Goal: Transaction & Acquisition: Purchase product/service

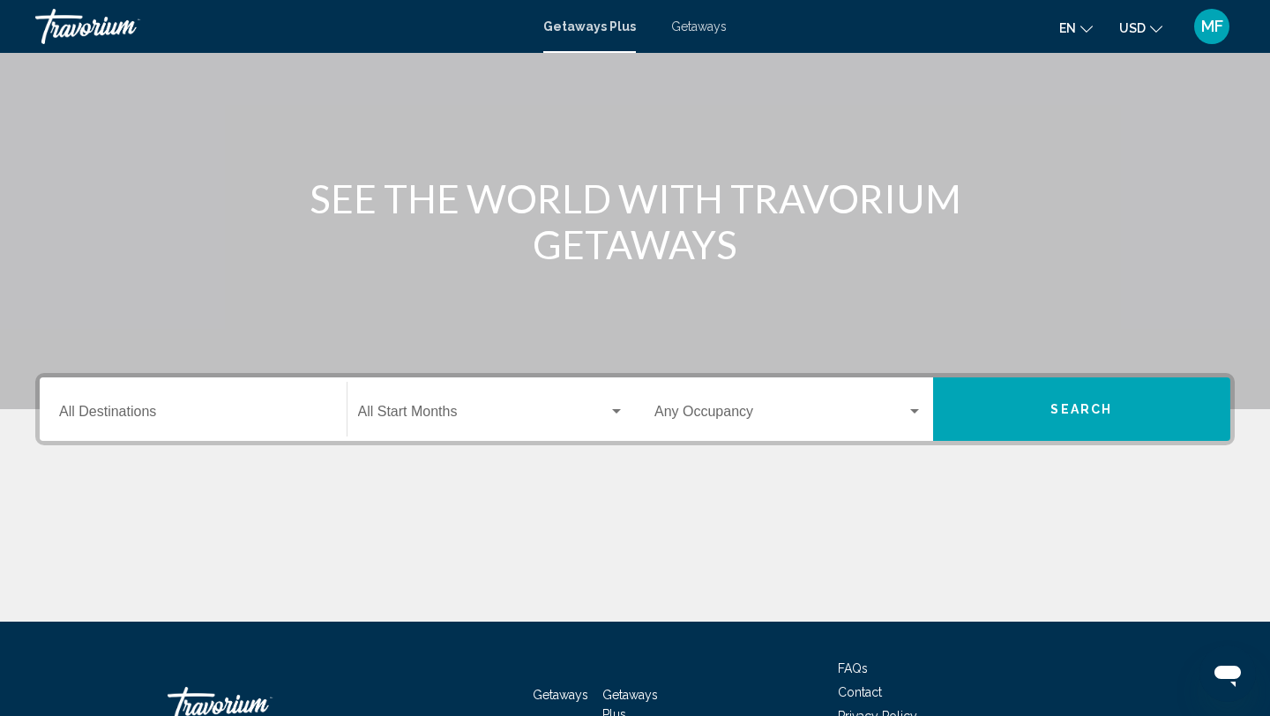
scroll to position [123, 0]
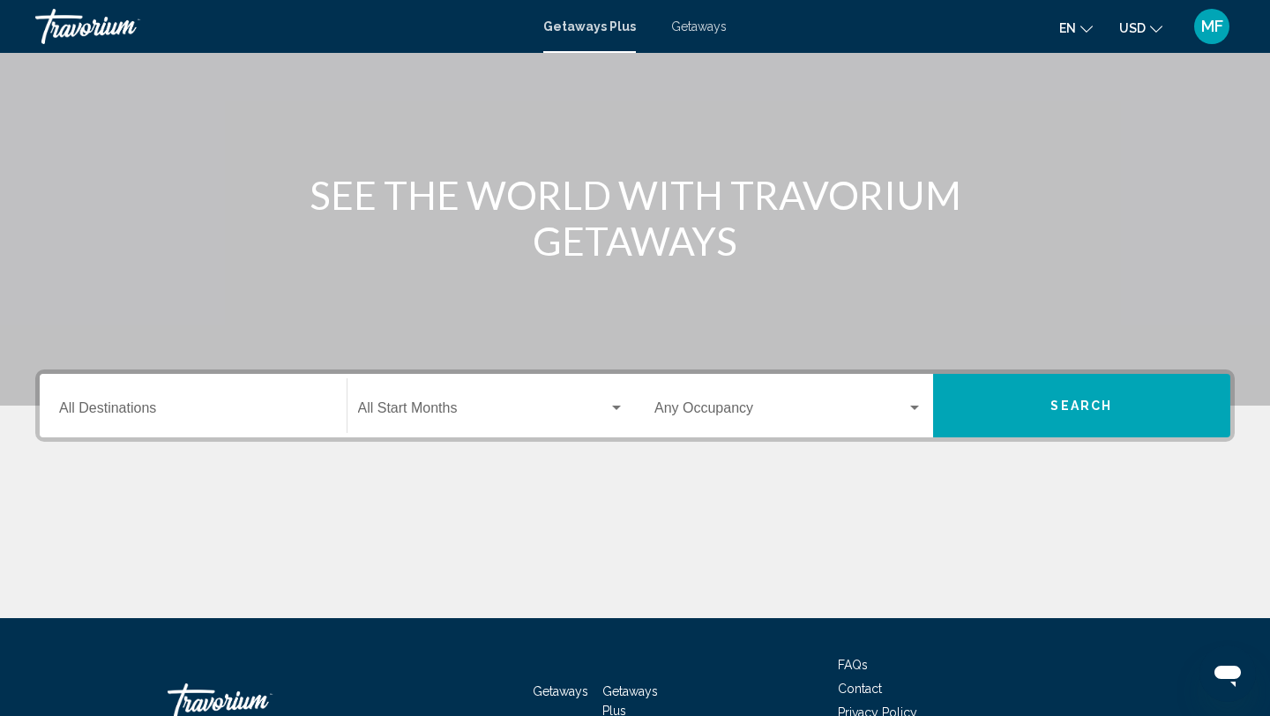
click at [199, 398] on div "Destination All Destinations" at bounding box center [193, 406] width 268 height 56
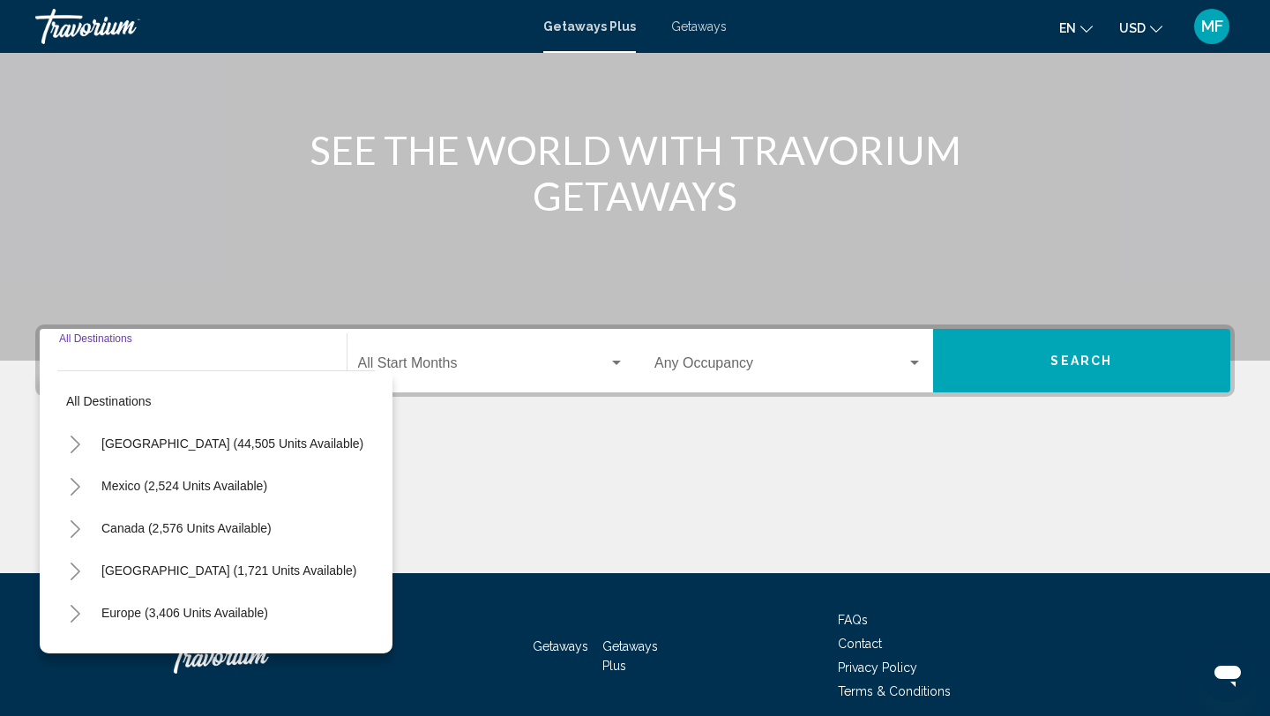
scroll to position [242, 0]
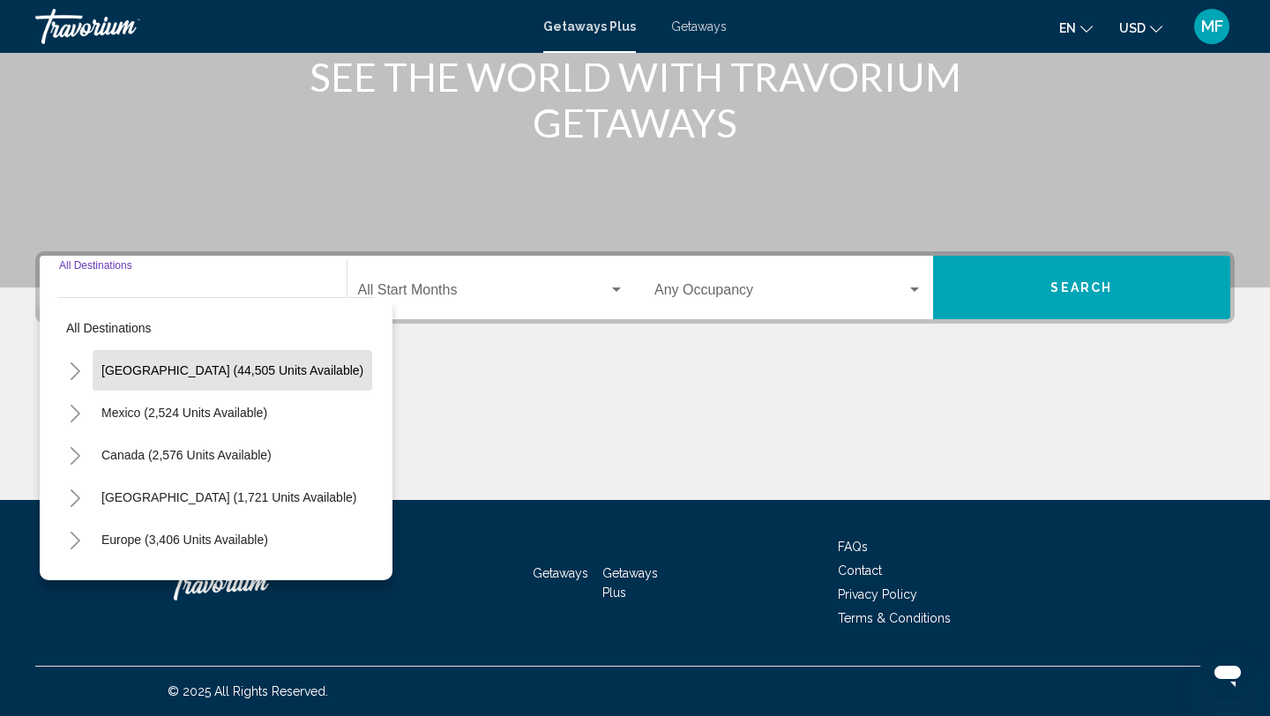
click at [183, 372] on span "United States (44,505 units available)" at bounding box center [232, 370] width 262 height 14
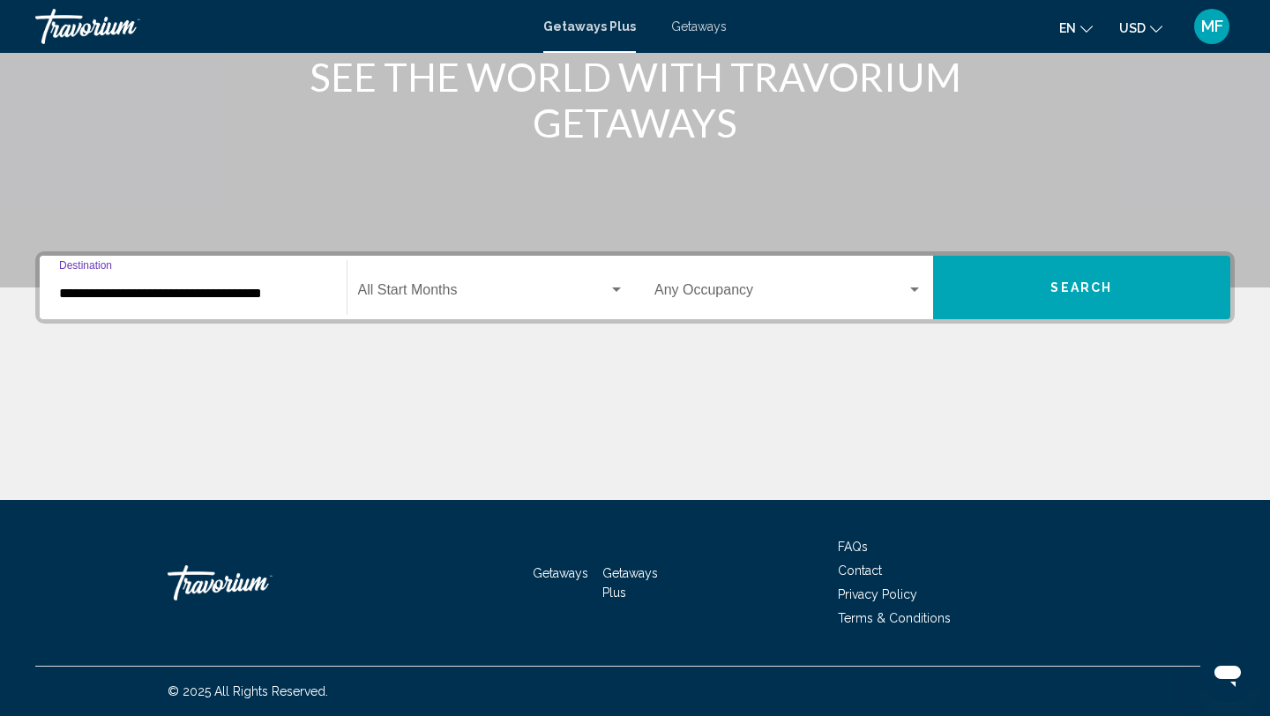
click at [125, 295] on input "**********" at bounding box center [193, 294] width 268 height 16
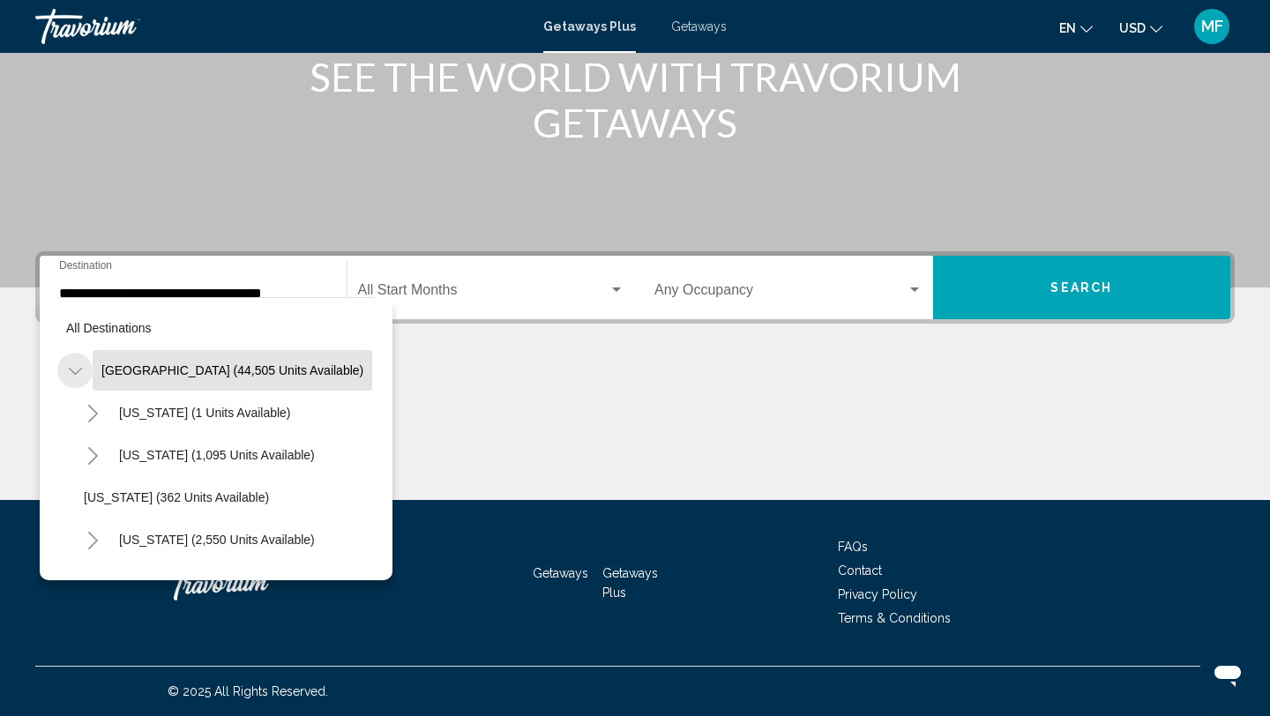
click at [71, 368] on icon "Toggle United States (44,505 units available)" at bounding box center [75, 371] width 13 height 18
click at [81, 365] on icon "Toggle United States (44,505 units available)" at bounding box center [75, 371] width 13 height 18
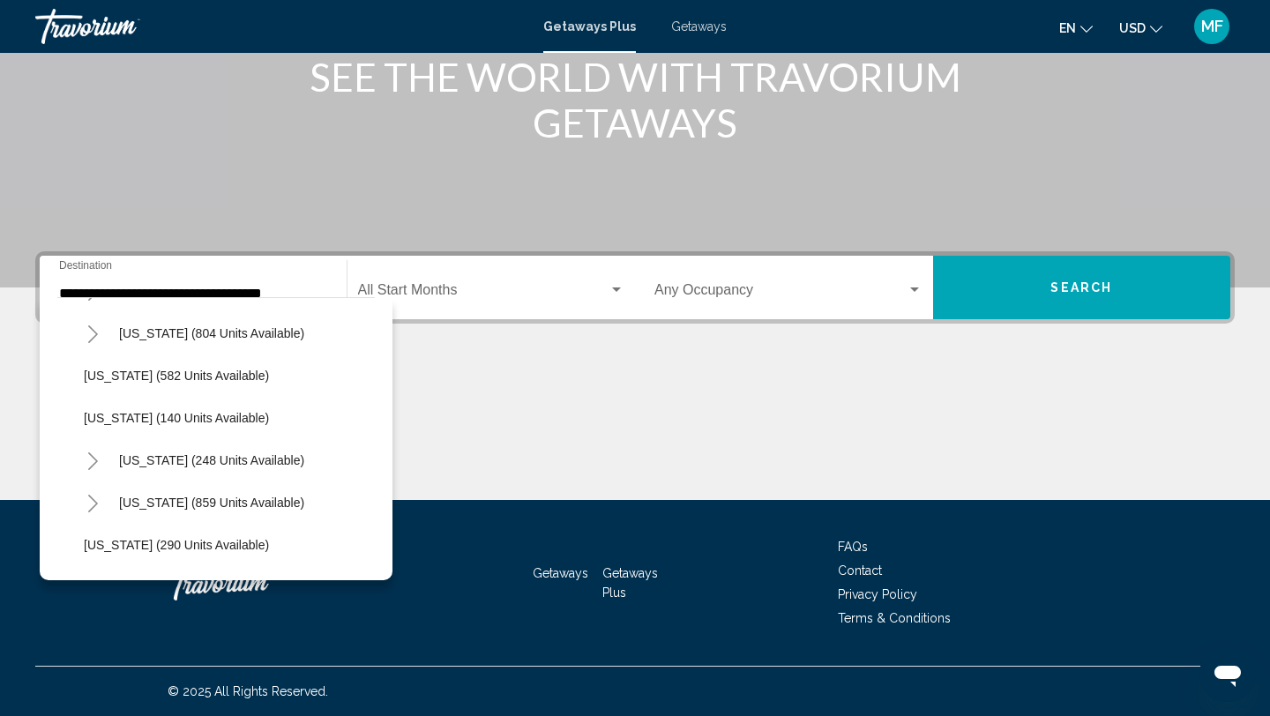
scroll to position [1116, 0]
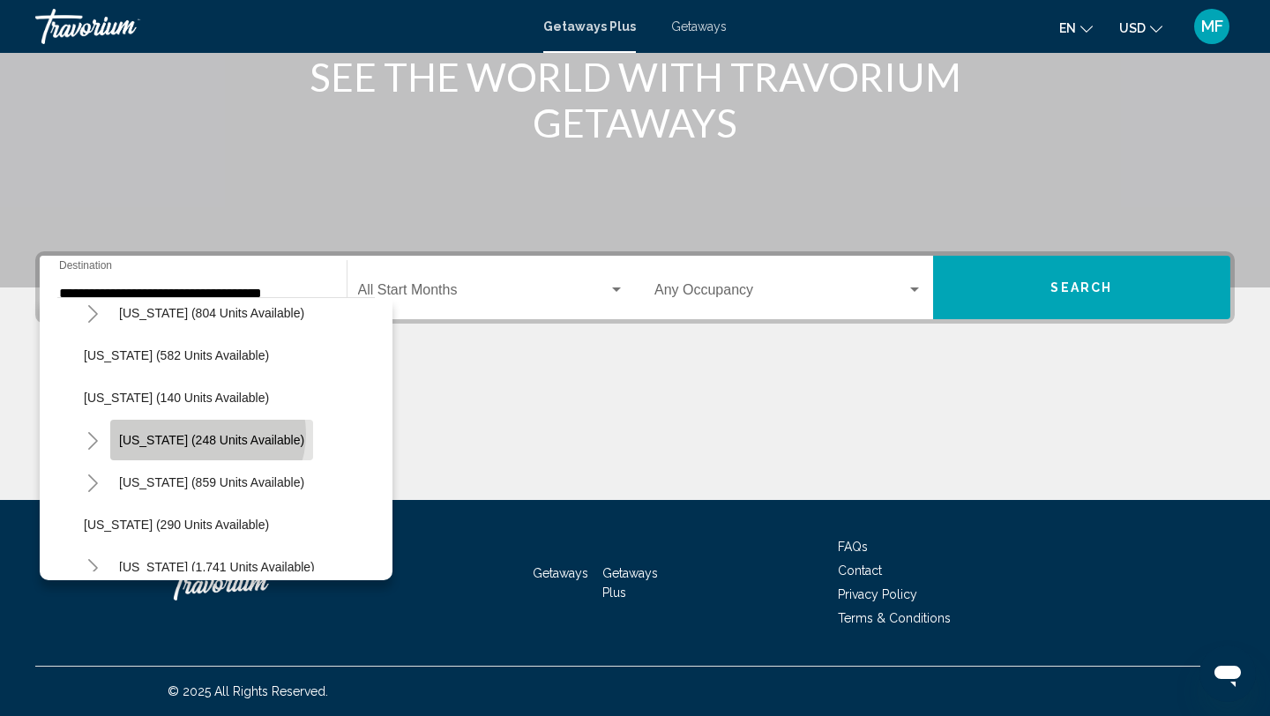
click at [206, 434] on span "New York (248 units available)" at bounding box center [211, 440] width 185 height 14
type input "**********"
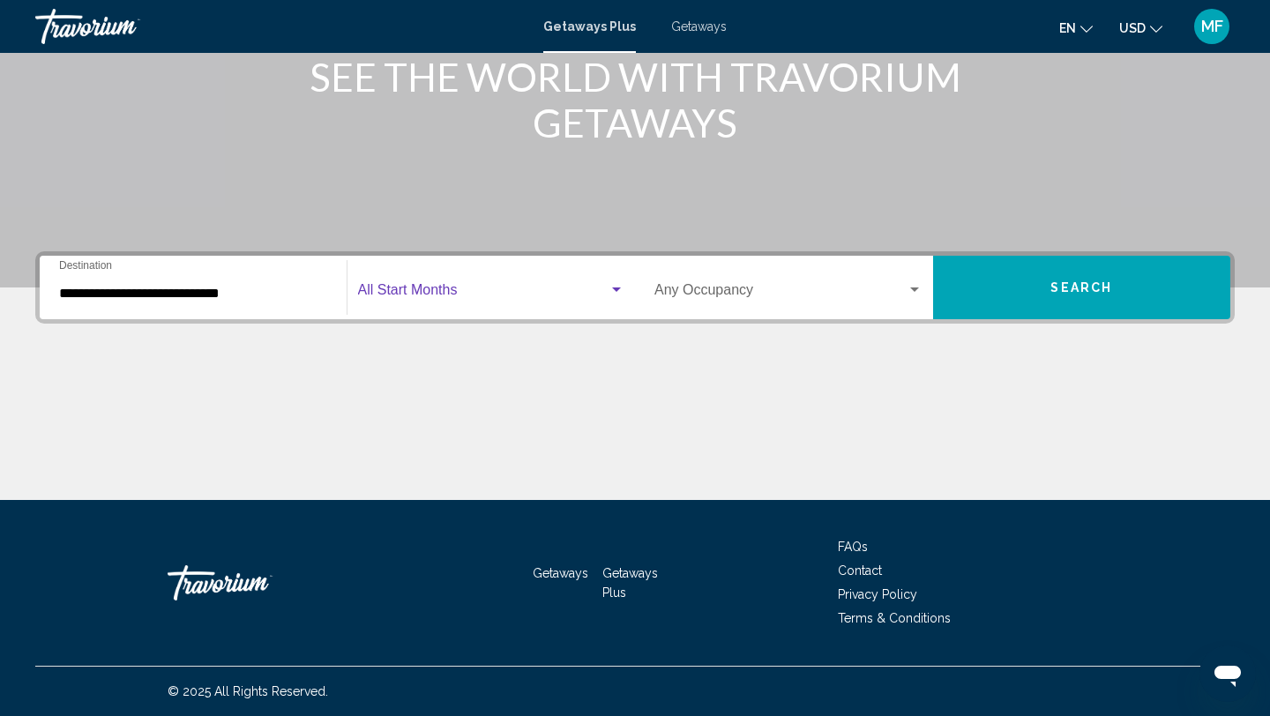
click at [399, 296] on span "Search widget" at bounding box center [483, 294] width 251 height 16
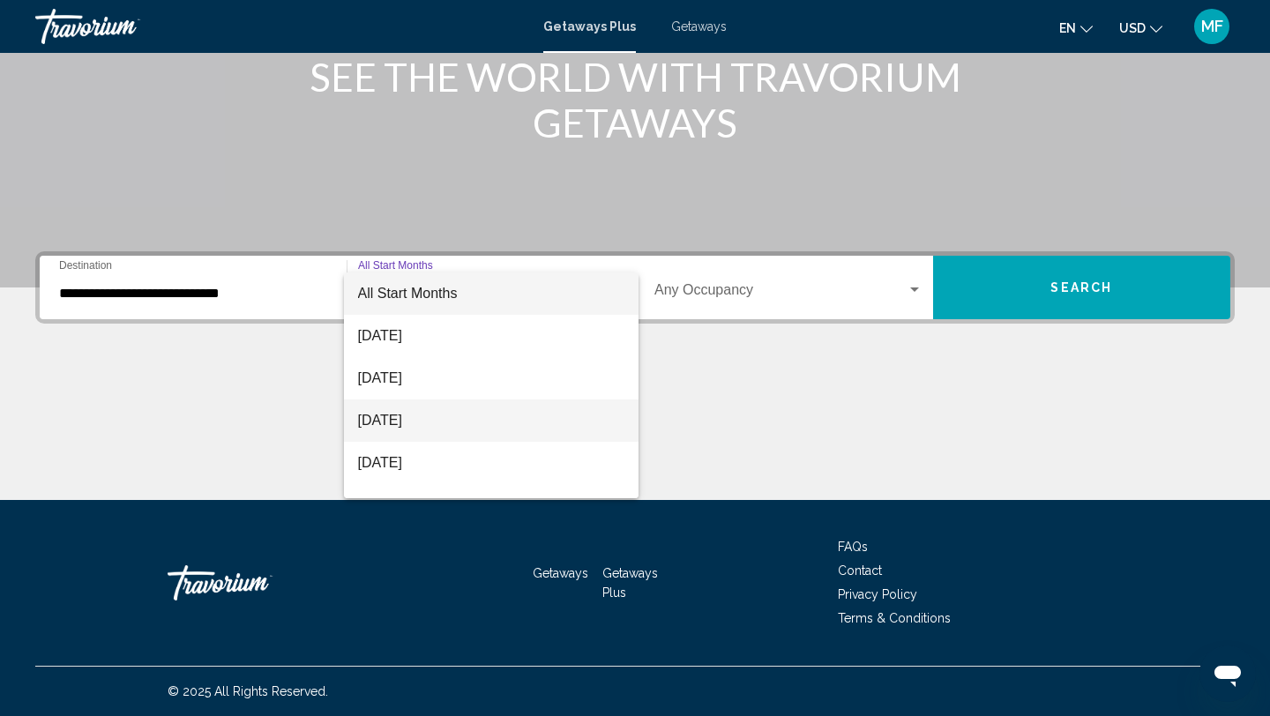
click at [386, 414] on span "October 2025" at bounding box center [491, 420] width 267 height 42
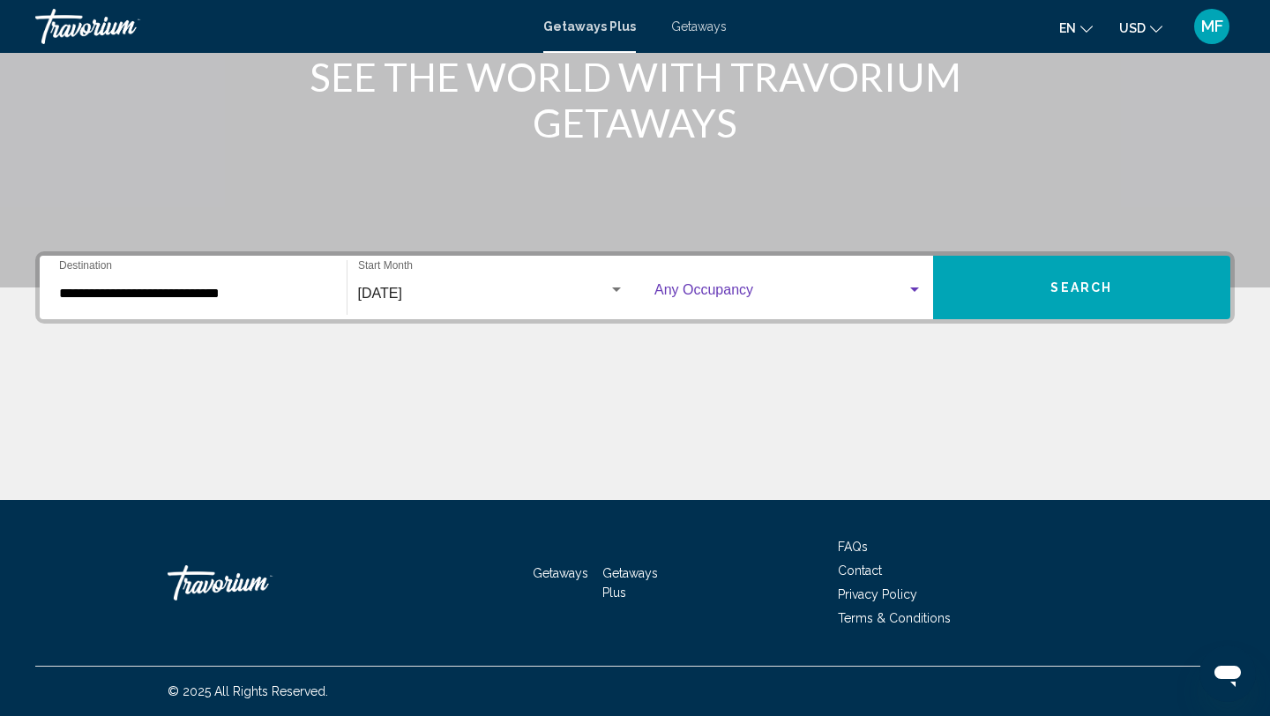
click at [692, 293] on span "Search widget" at bounding box center [780, 294] width 252 height 16
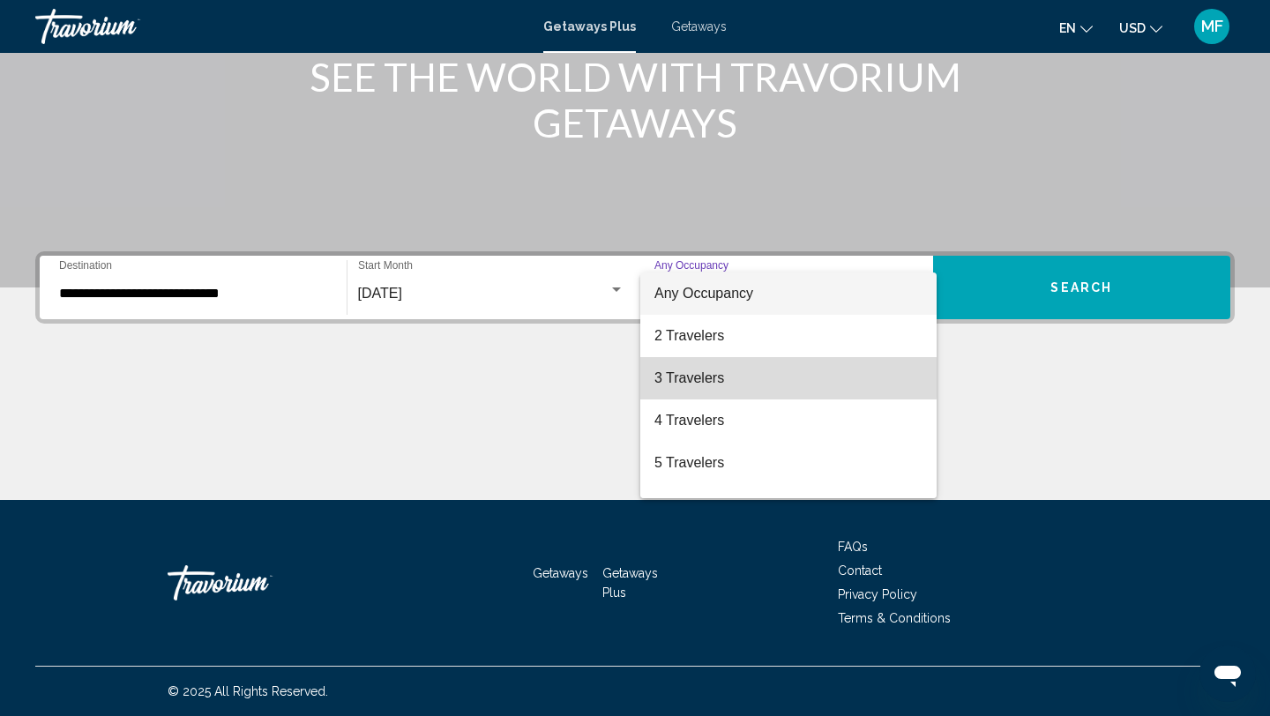
click at [670, 377] on span "3 Travelers" at bounding box center [788, 378] width 268 height 42
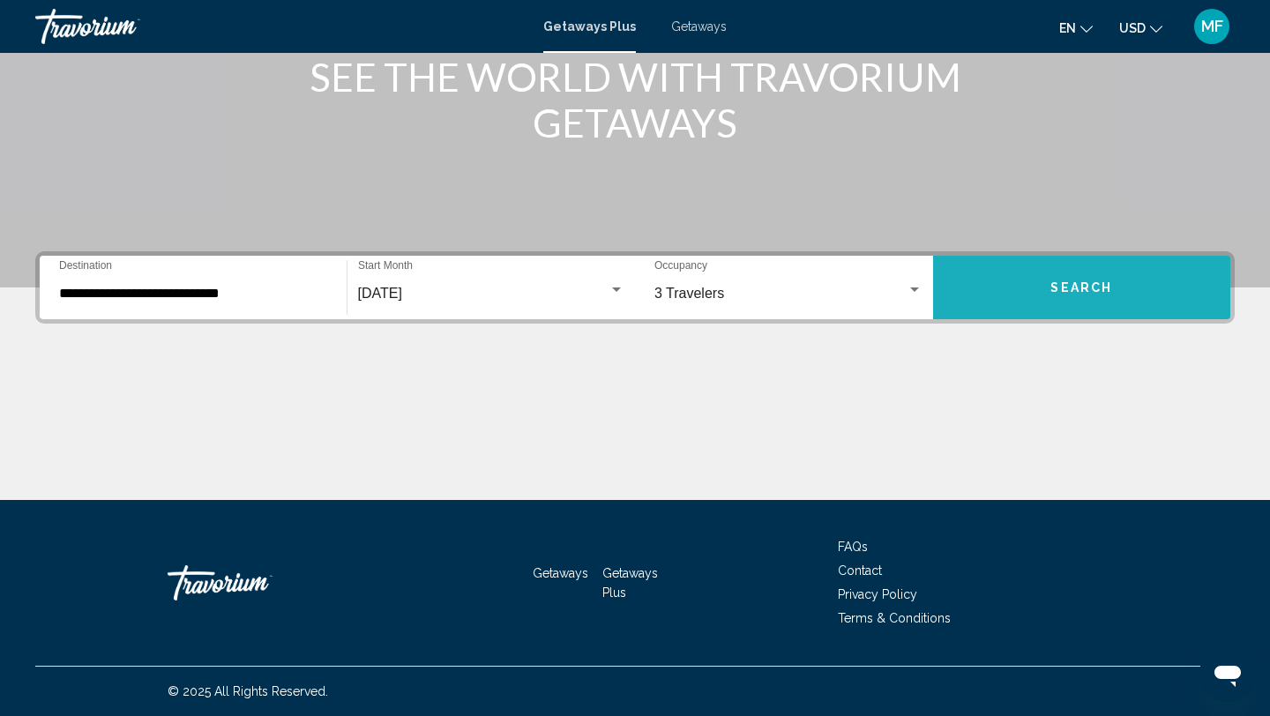
click at [1009, 292] on button "Search" at bounding box center [1082, 287] width 298 height 63
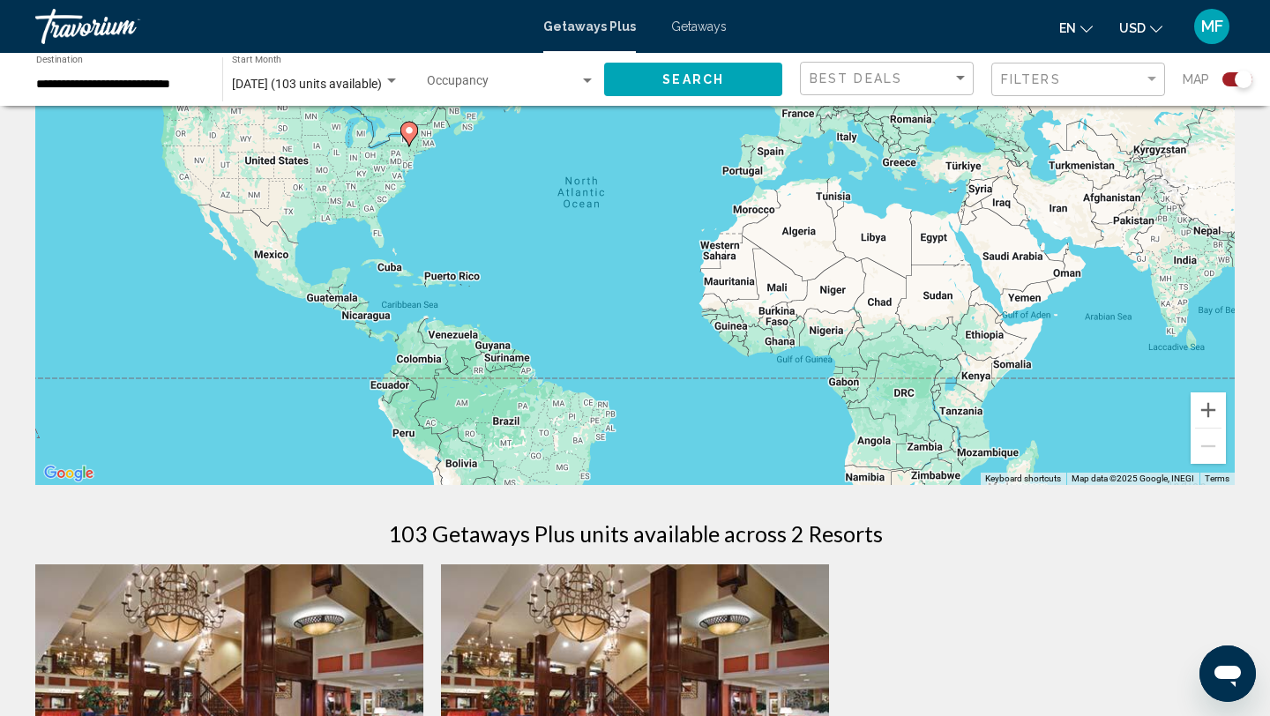
scroll to position [165, 0]
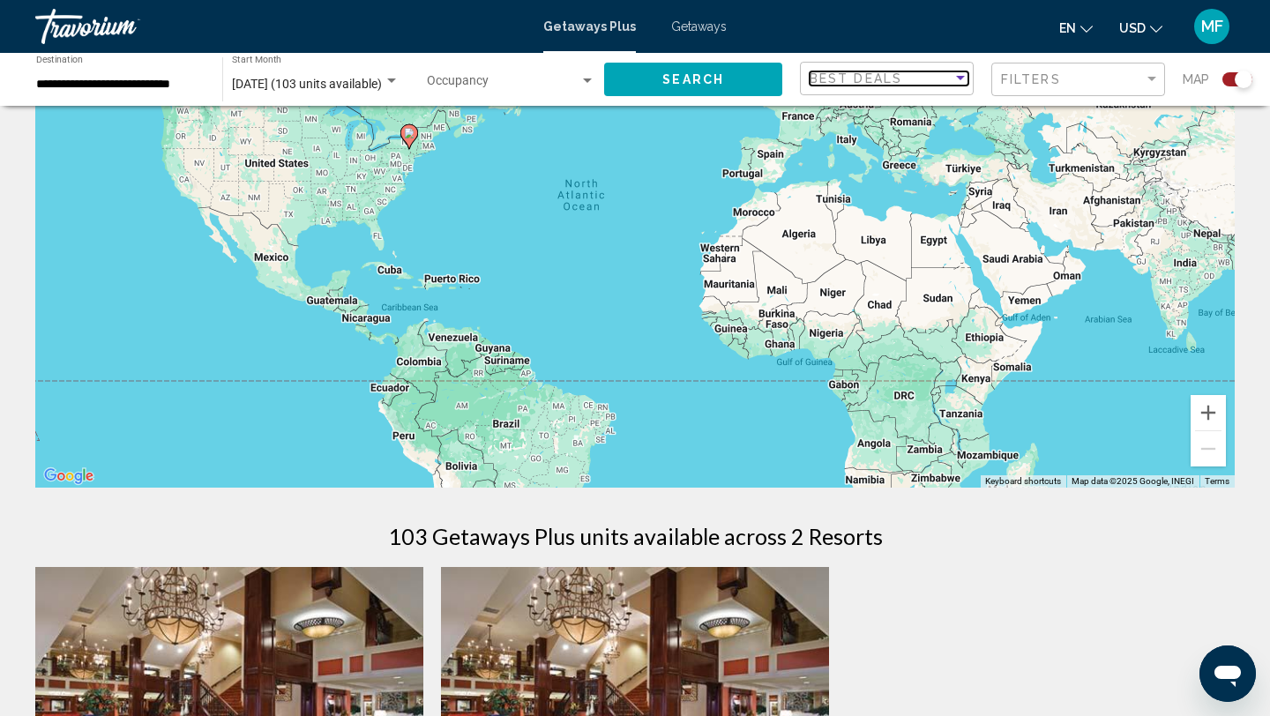
click at [922, 80] on div "Best Deals" at bounding box center [881, 78] width 143 height 14
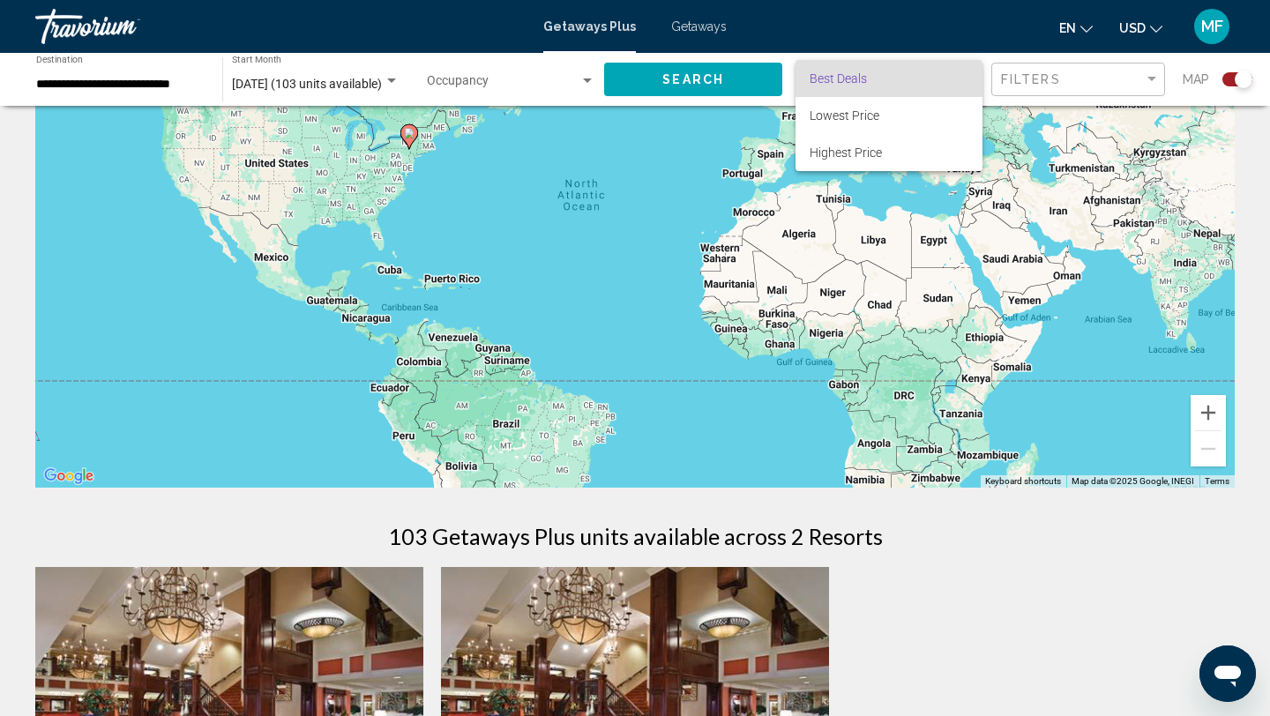
click at [1036, 622] on div at bounding box center [635, 358] width 1270 height 716
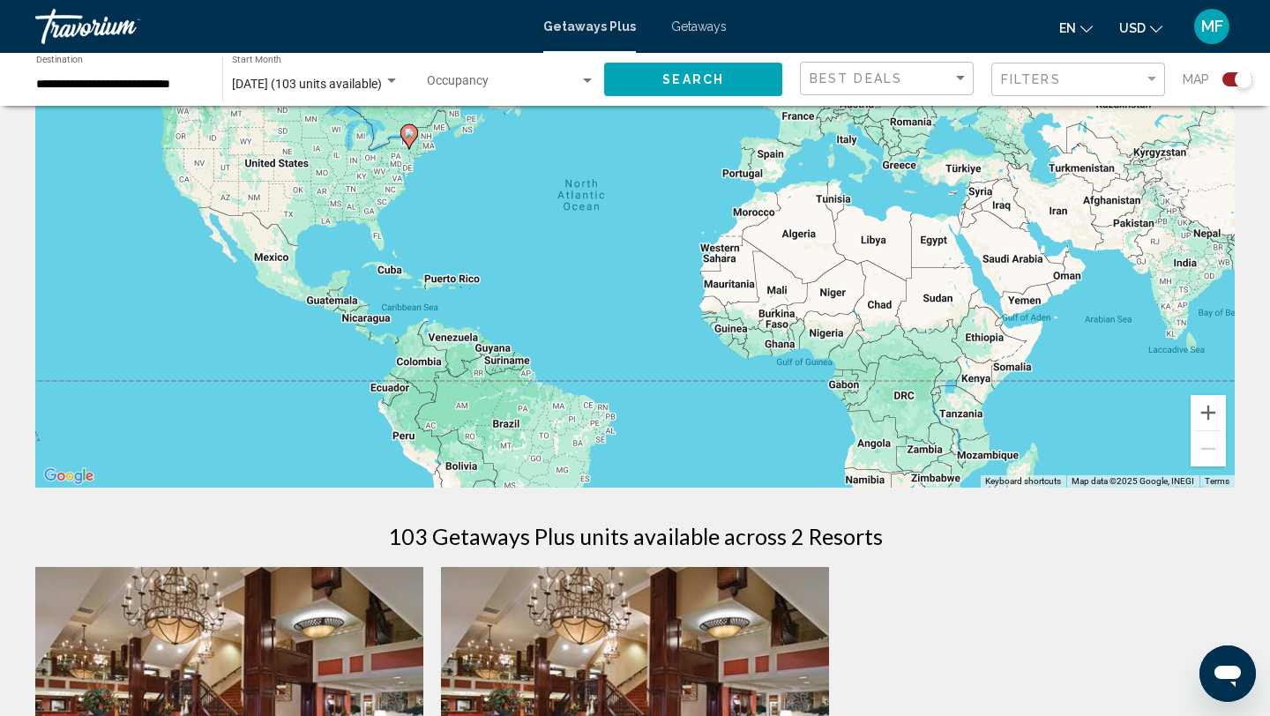
click at [433, 163] on div "To activate drag with keyboard, press Alt + Enter. Once in keyboard drag state,…" at bounding box center [634, 223] width 1199 height 529
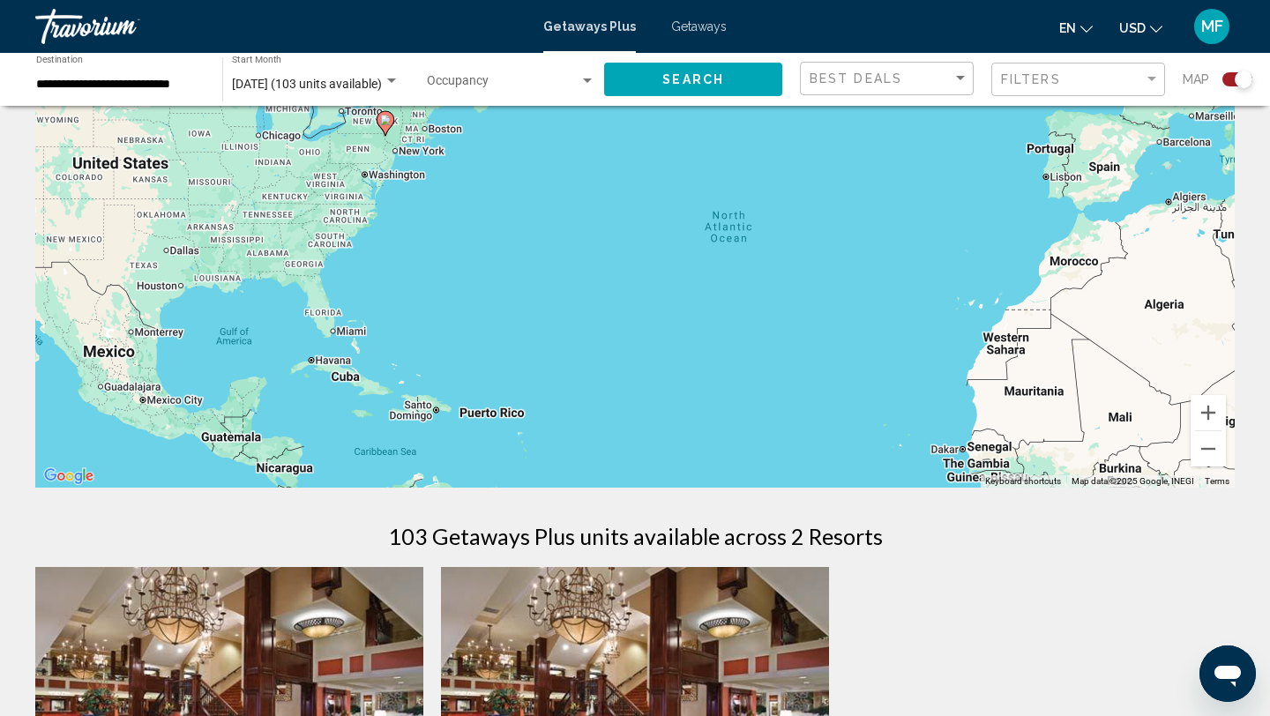
click at [433, 163] on div "To activate drag with keyboard, press Alt + Enter. Once in keyboard drag state,…" at bounding box center [634, 223] width 1199 height 529
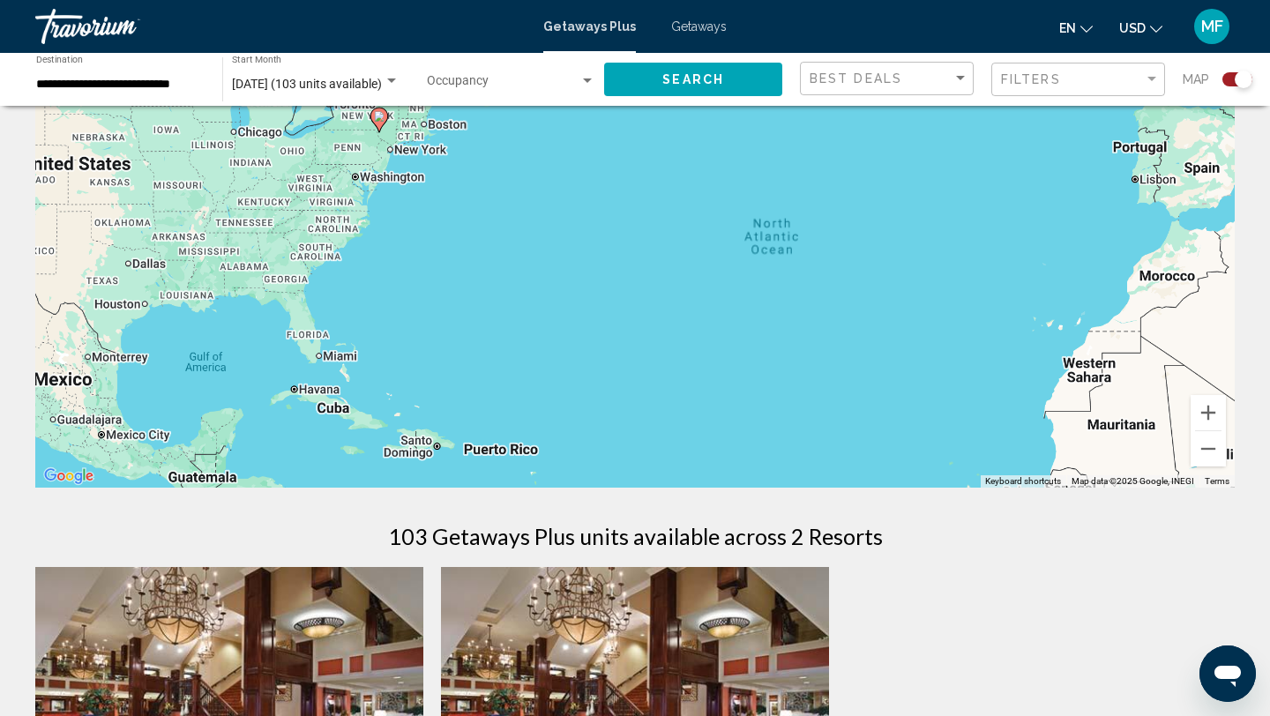
click at [433, 163] on div "To activate drag with keyboard, press Alt + Enter. Once in keyboard drag state,…" at bounding box center [634, 223] width 1199 height 529
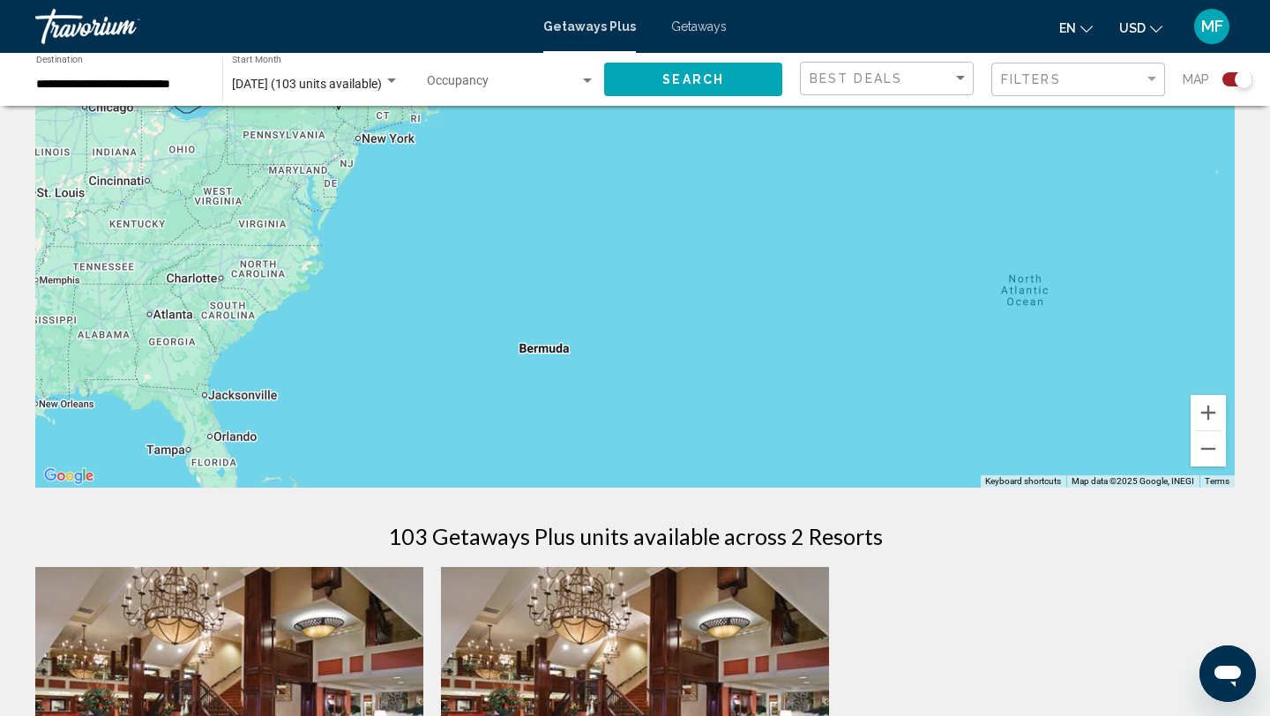
click at [433, 163] on div "To activate drag with keyboard, press Alt + Enter. Once in keyboard drag state,…" at bounding box center [634, 223] width 1199 height 529
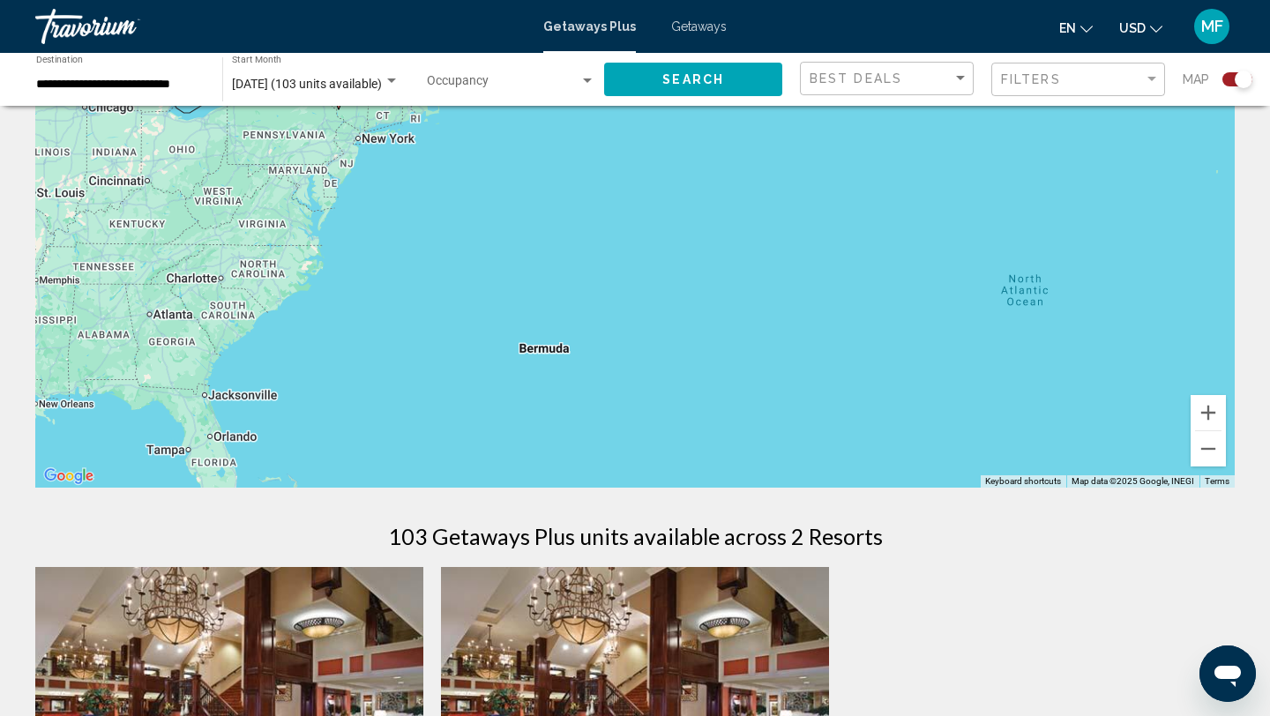
click at [402, 160] on div "To activate drag with keyboard, press Alt + Enter. Once in keyboard drag state,…" at bounding box center [634, 223] width 1199 height 529
click at [373, 138] on div "To activate drag with keyboard, press Alt + Enter. Once in keyboard drag state,…" at bounding box center [634, 223] width 1199 height 529
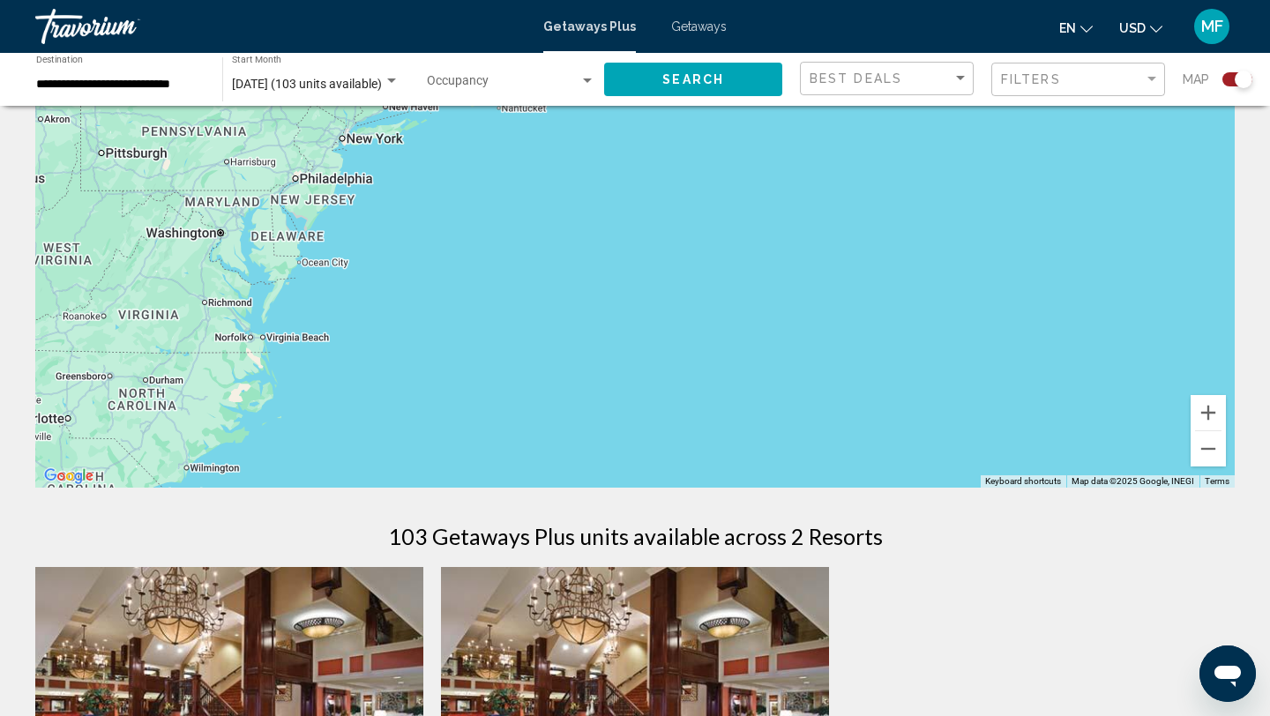
click at [373, 138] on div "To activate drag with keyboard, press Alt + Enter. Once in keyboard drag state,…" at bounding box center [634, 223] width 1199 height 529
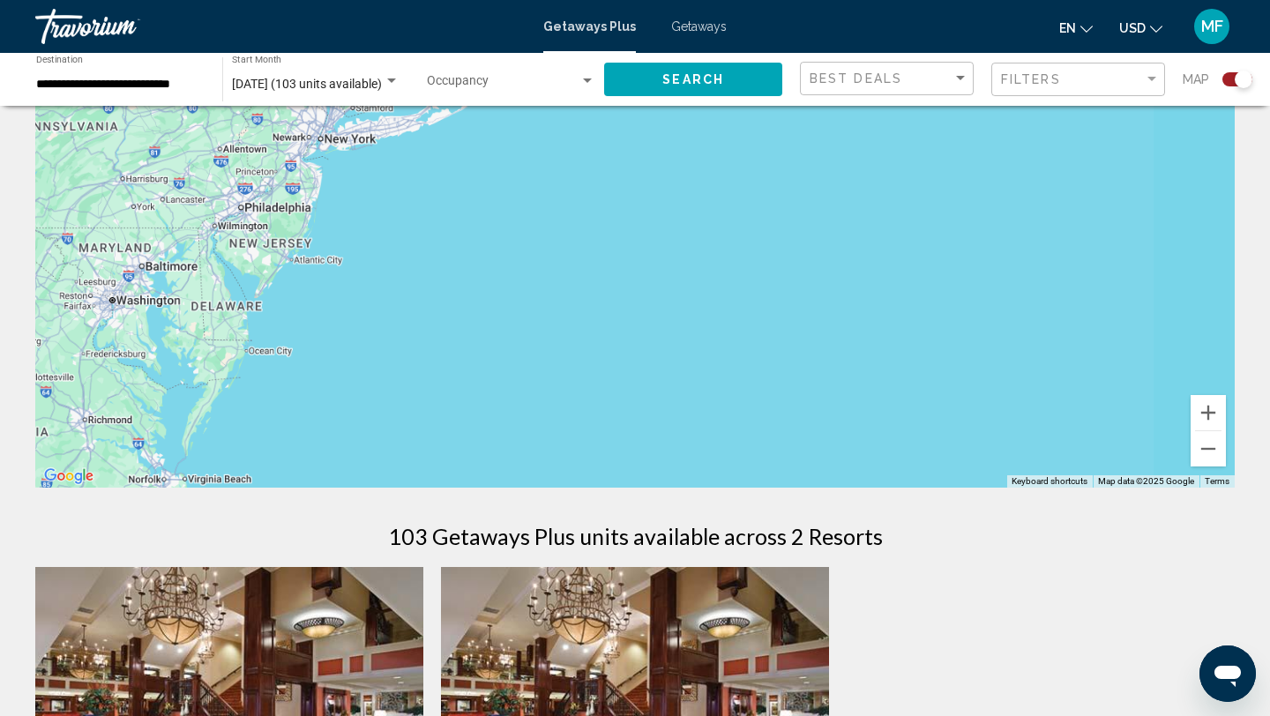
click at [373, 138] on div "To activate drag with keyboard, press Alt + Enter. Once in keyboard drag state,…" at bounding box center [634, 223] width 1199 height 529
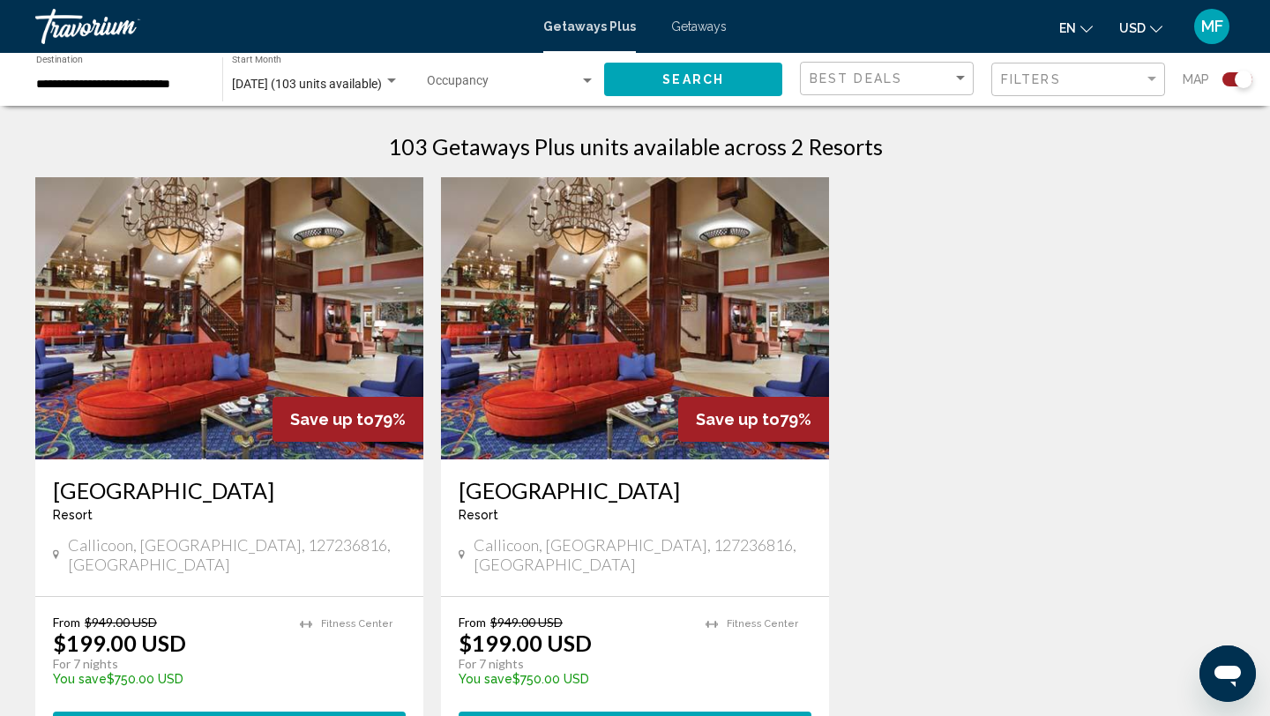
scroll to position [559, 0]
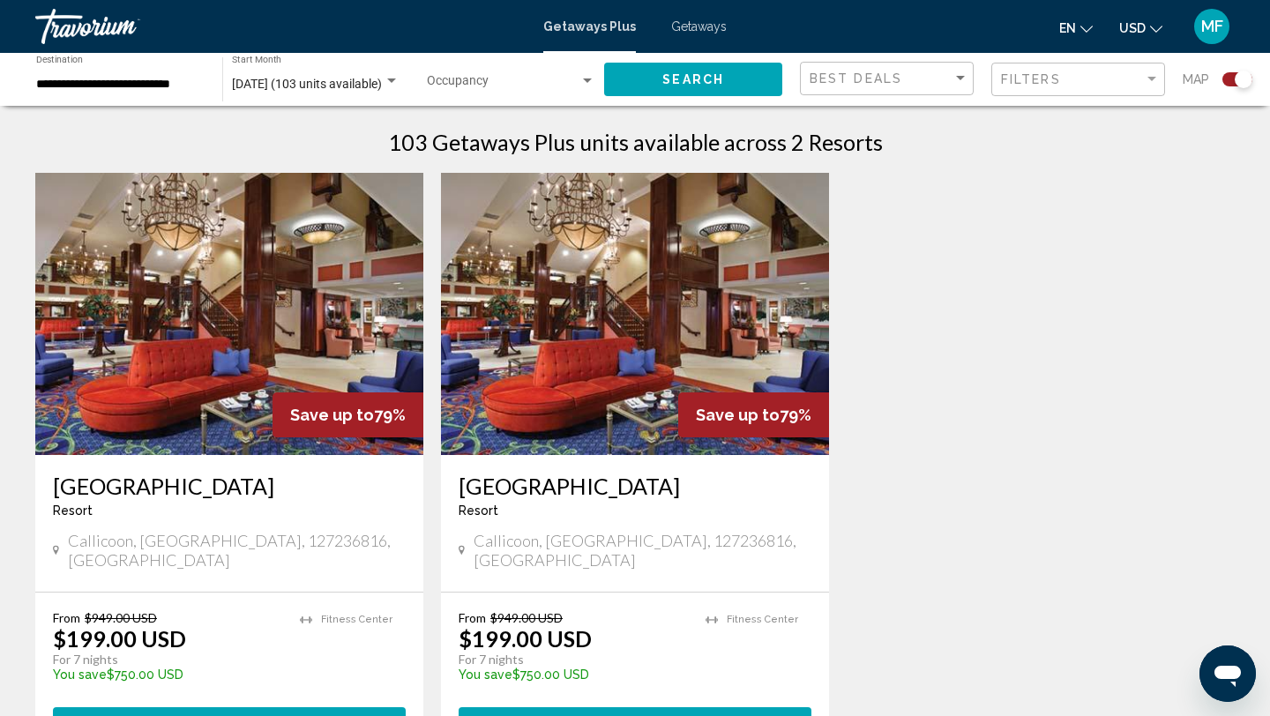
click at [116, 93] on div "**********" at bounding box center [120, 80] width 168 height 49
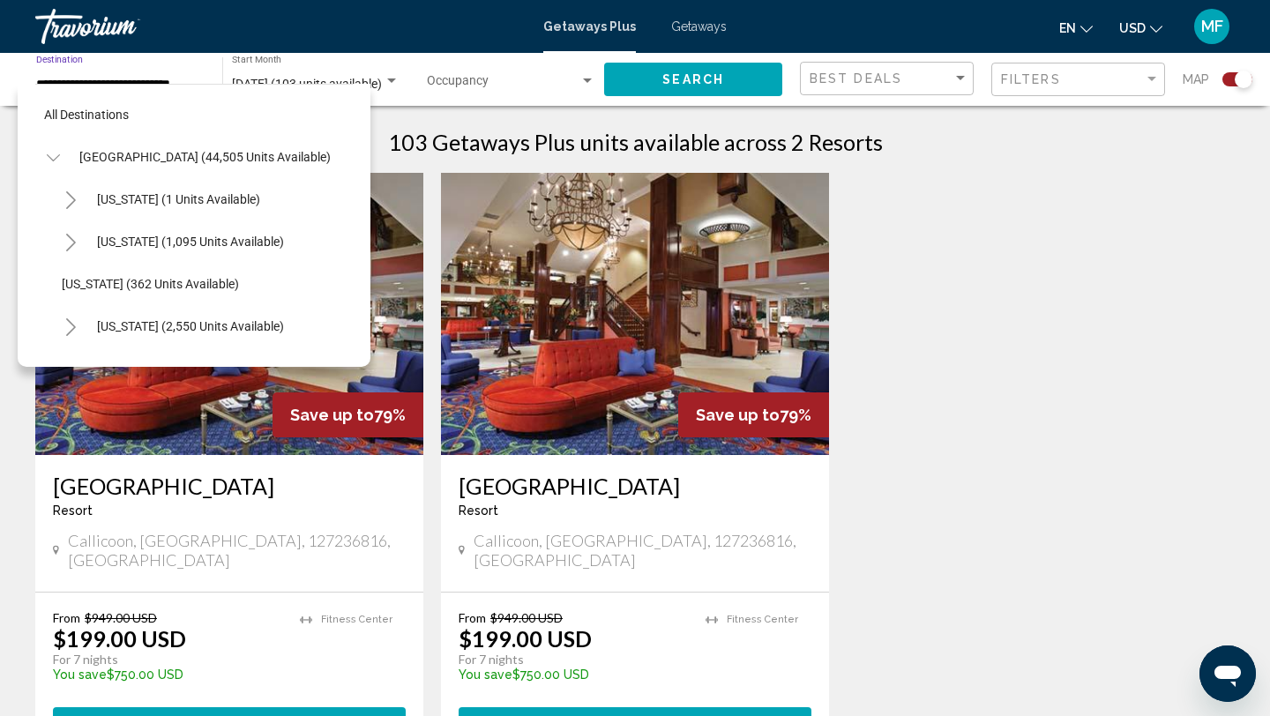
scroll to position [1121, 0]
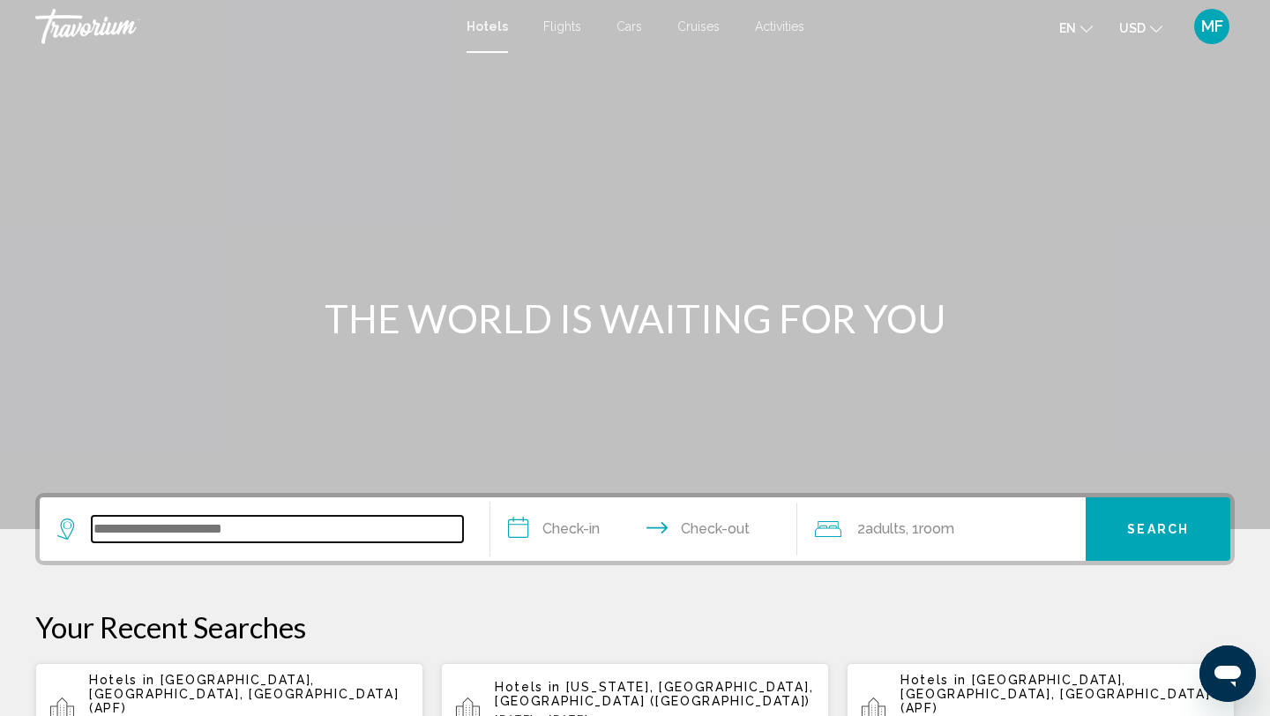
click at [168, 531] on input "Search widget" at bounding box center [277, 529] width 371 height 26
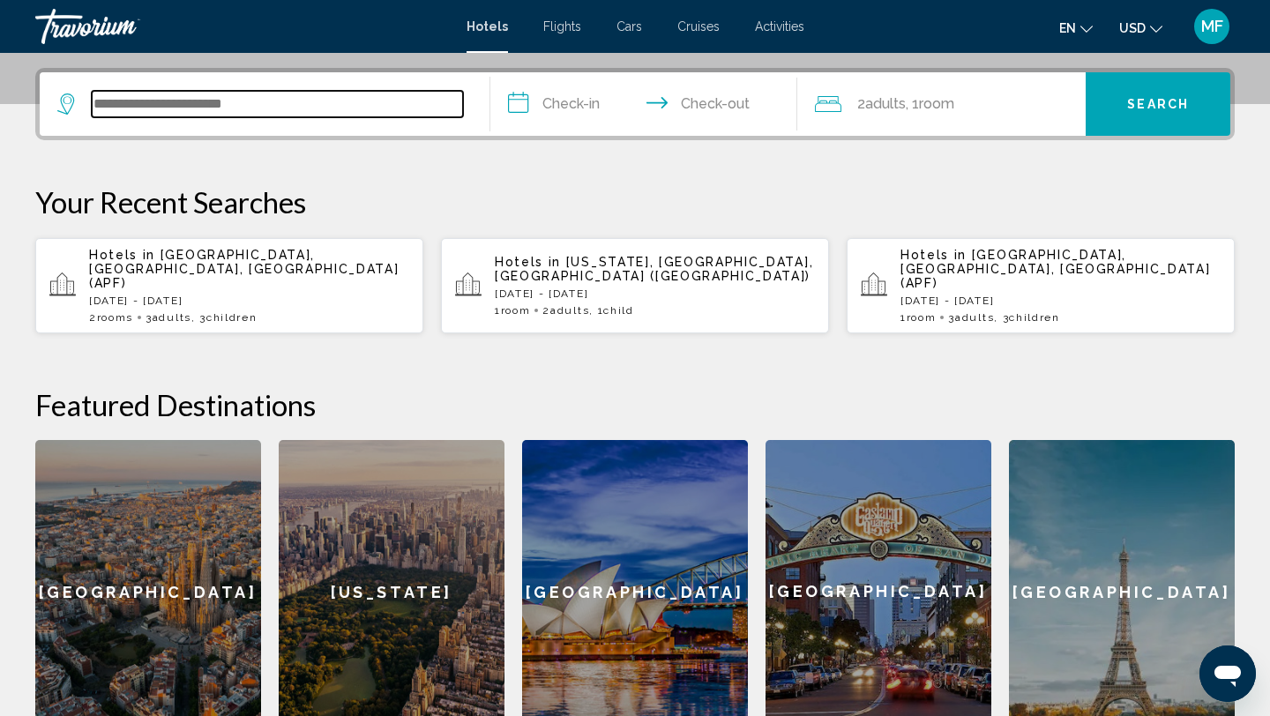
scroll to position [436, 0]
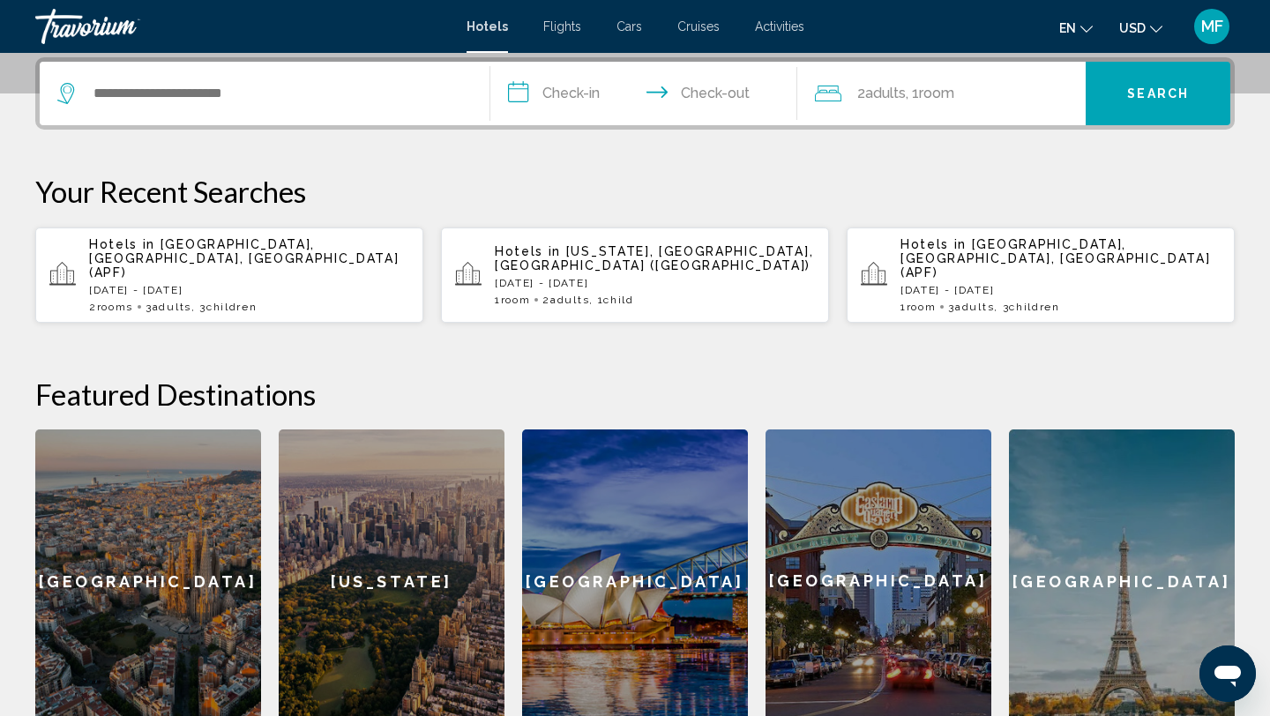
click at [406, 563] on div "[US_STATE]" at bounding box center [392, 580] width 226 height 303
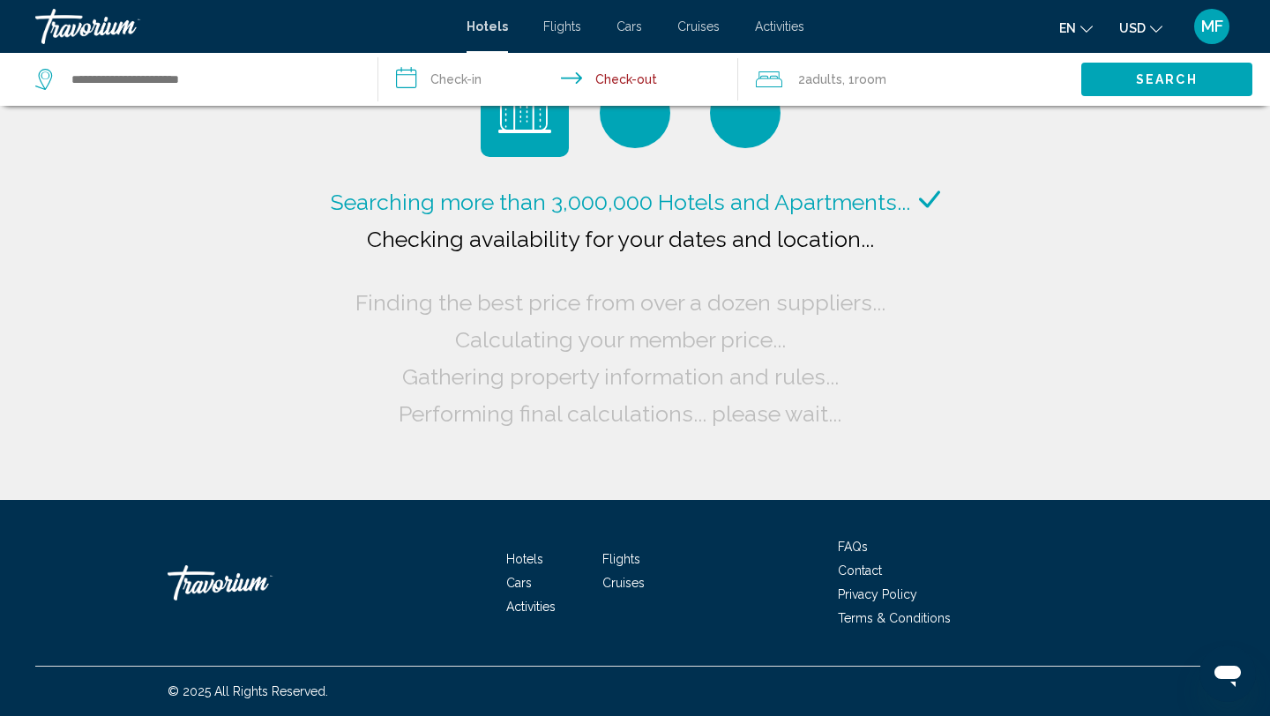
click at [459, 83] on input "**********" at bounding box center [562, 82] width 368 height 58
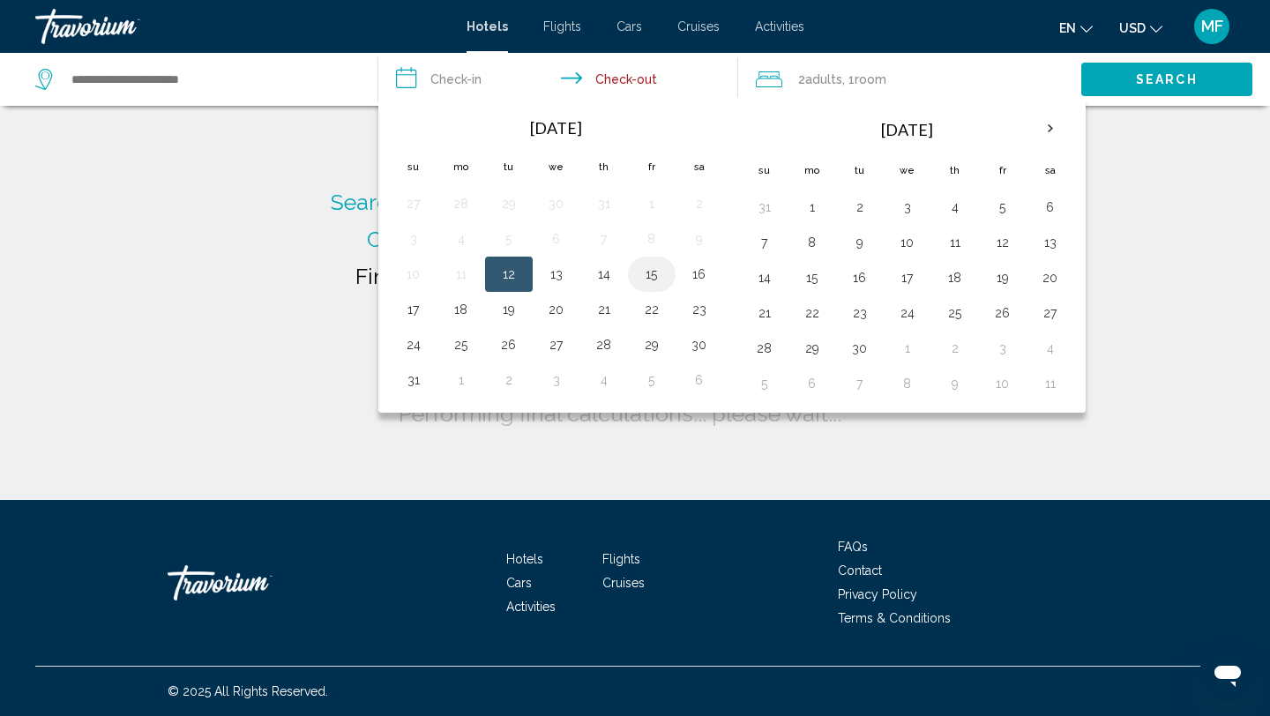
click at [641, 279] on button "15" at bounding box center [652, 274] width 28 height 25
click at [613, 67] on input "**********" at bounding box center [562, 82] width 368 height 58
click at [642, 268] on button "15" at bounding box center [652, 274] width 28 height 25
type input "**********"
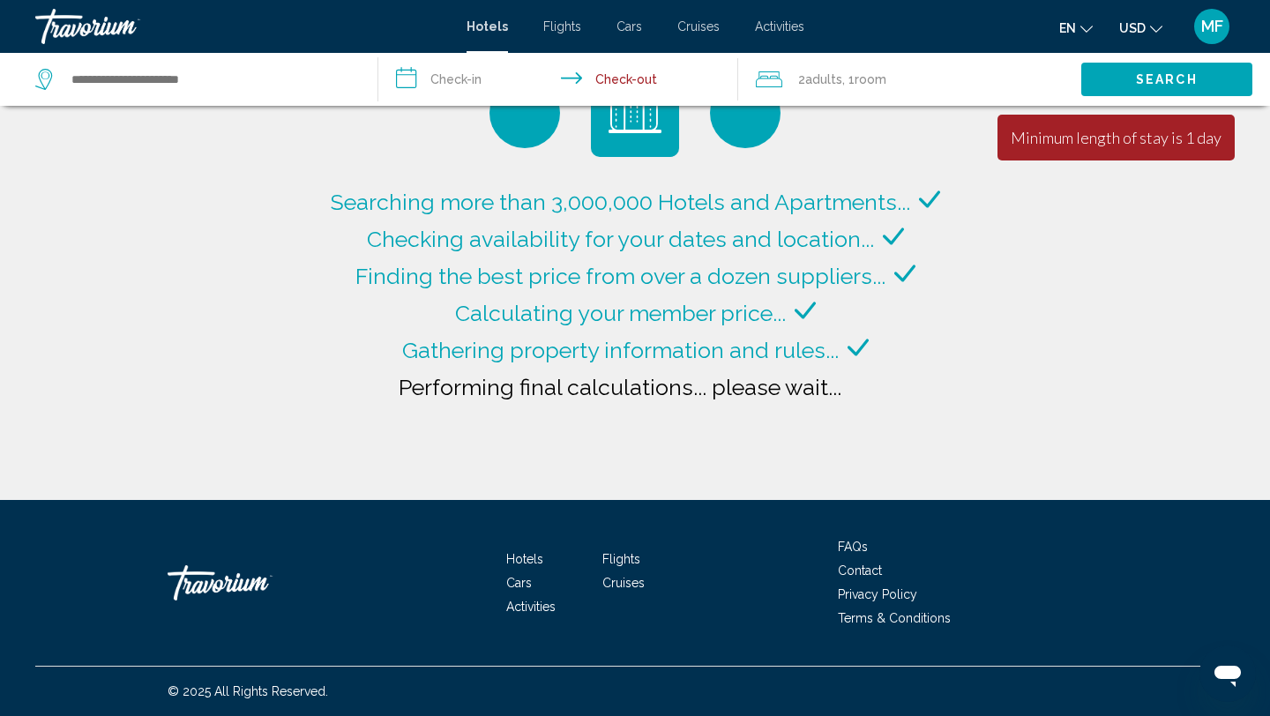
click at [452, 80] on input "**********" at bounding box center [562, 82] width 368 height 58
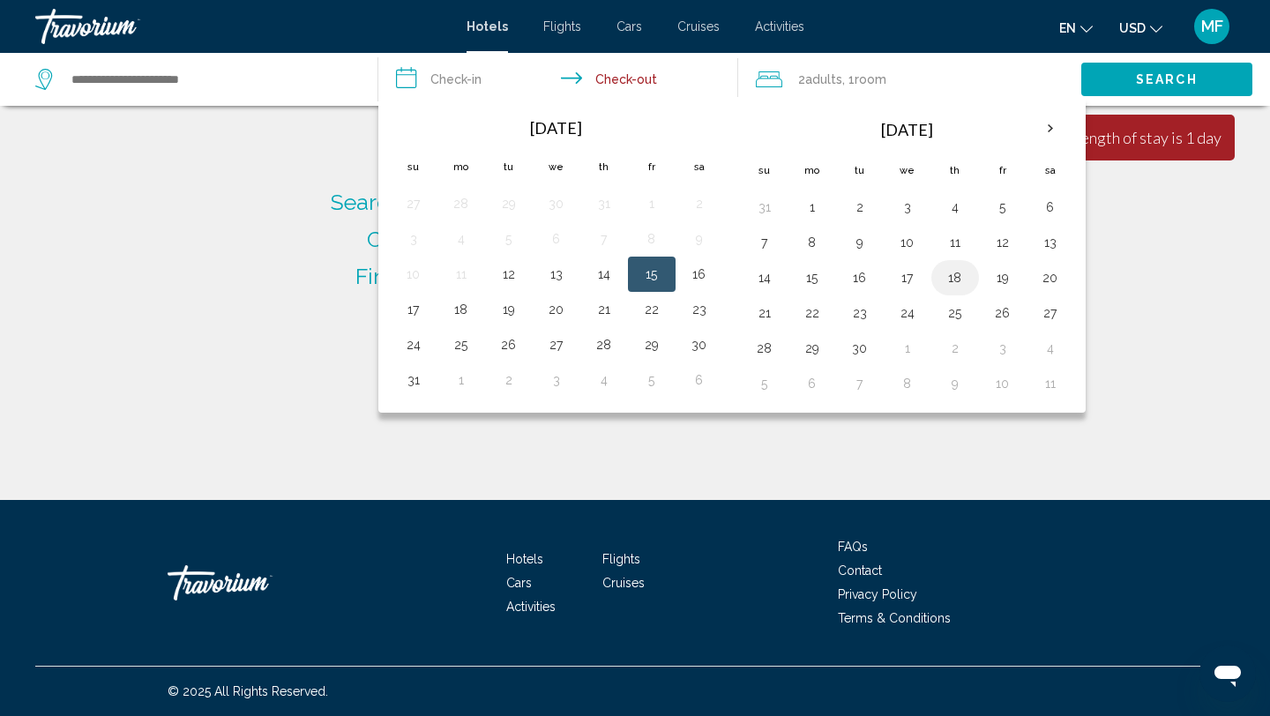
type input "**********"
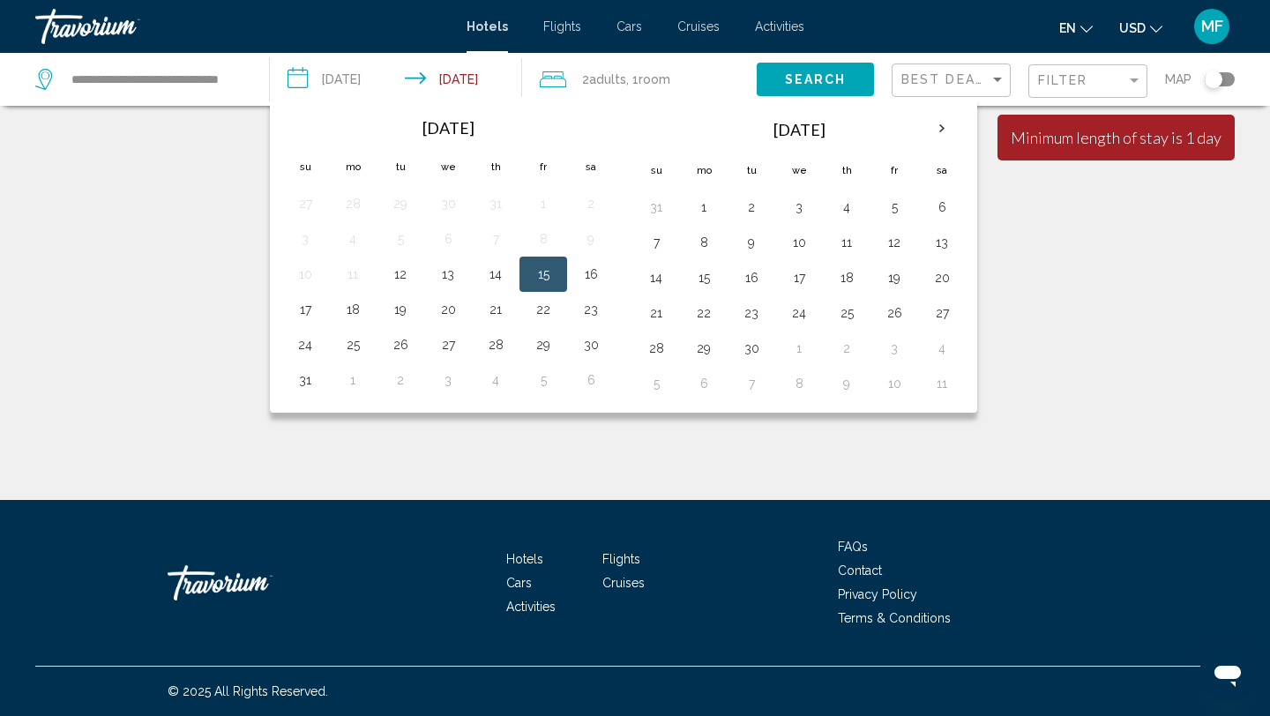
click at [549, 272] on button "15" at bounding box center [543, 274] width 28 height 25
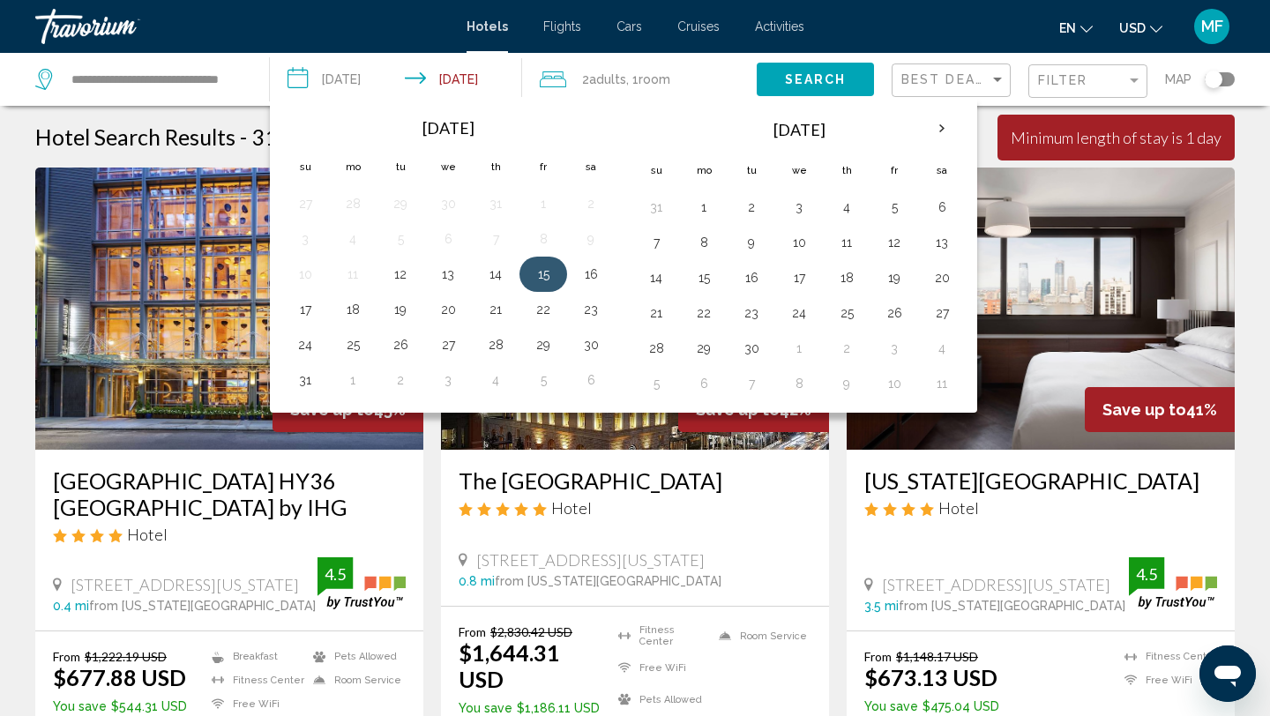
click at [533, 261] on td "15" at bounding box center [543, 274] width 48 height 35
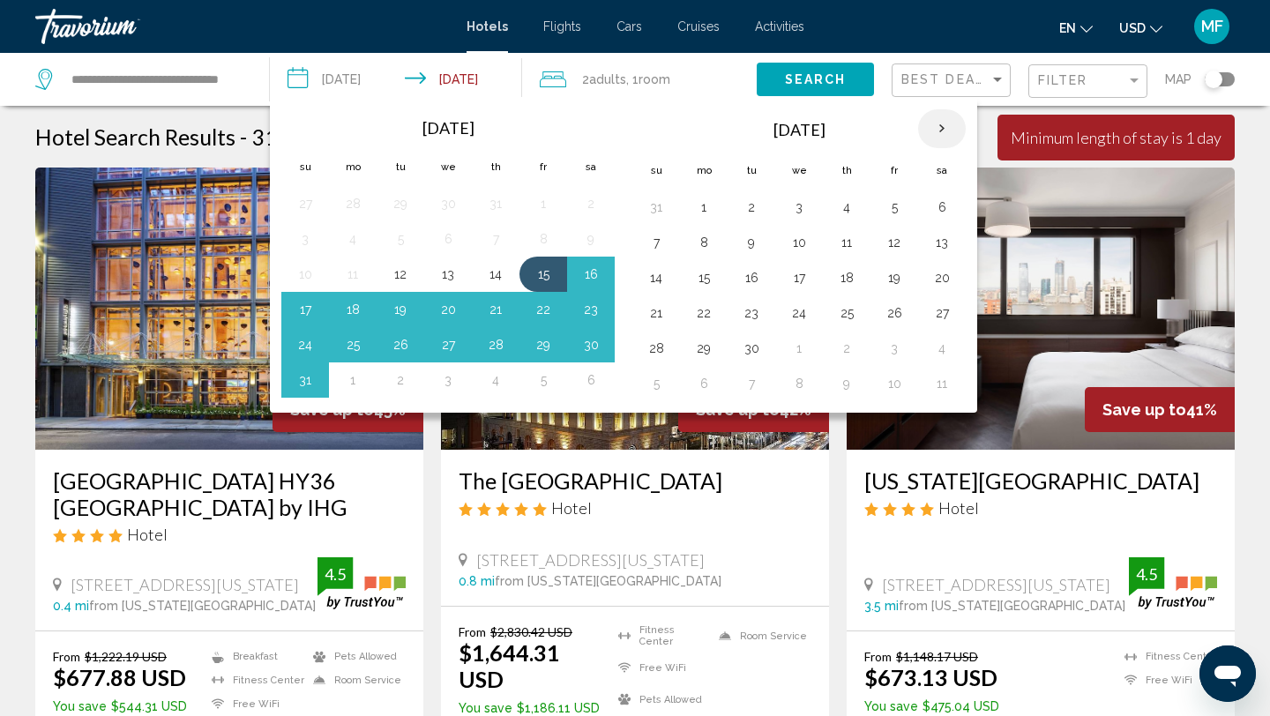
click at [949, 131] on th "Next month" at bounding box center [942, 128] width 48 height 39
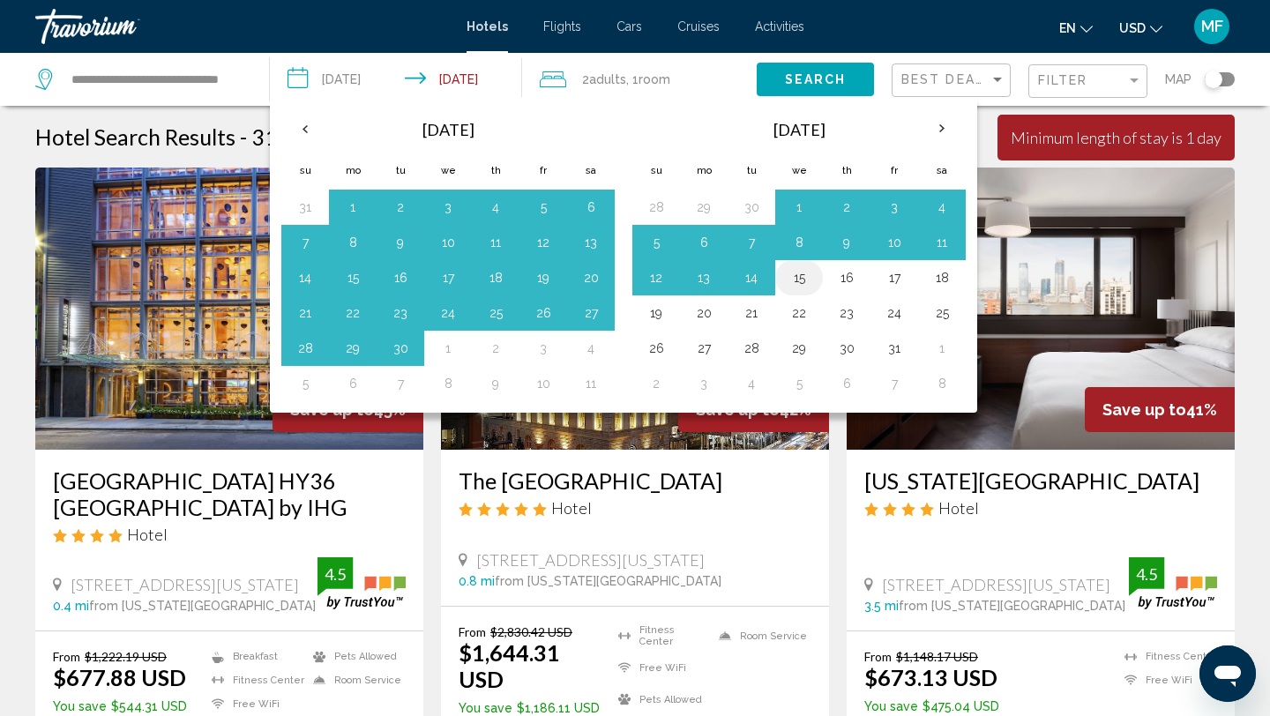
click at [791, 272] on button "15" at bounding box center [799, 277] width 28 height 25
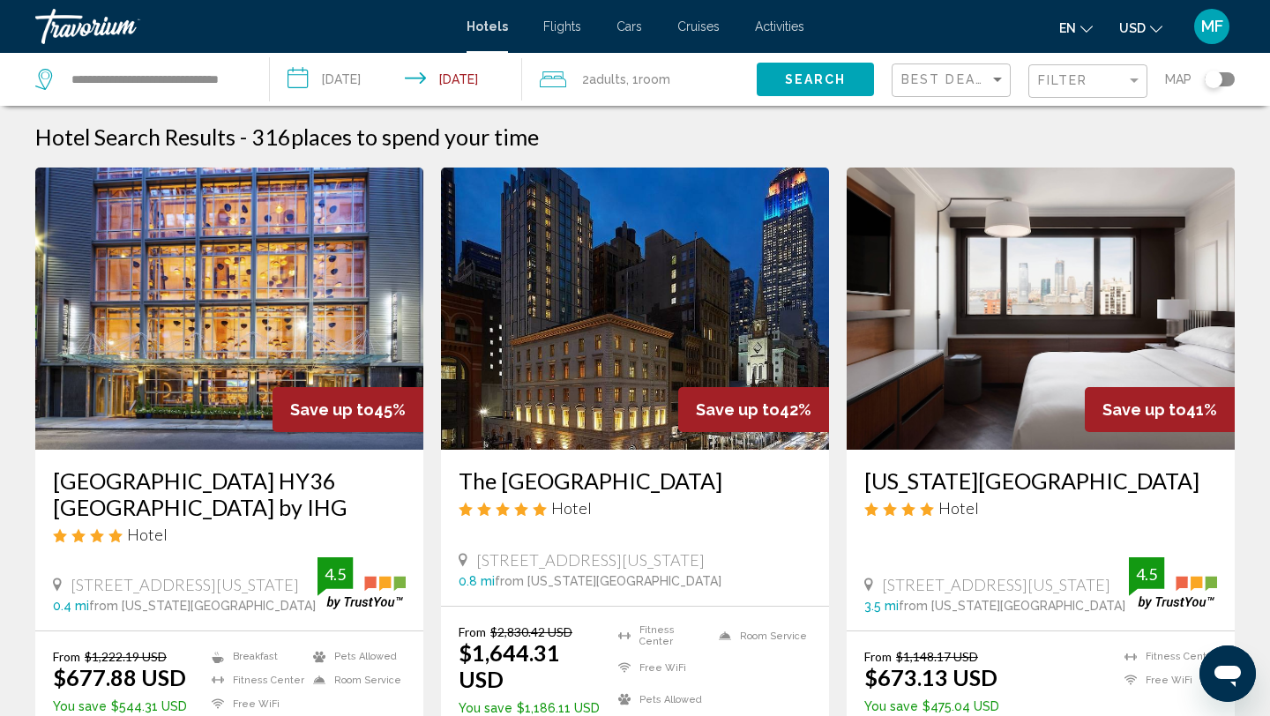
click at [366, 76] on input "**********" at bounding box center [399, 82] width 259 height 58
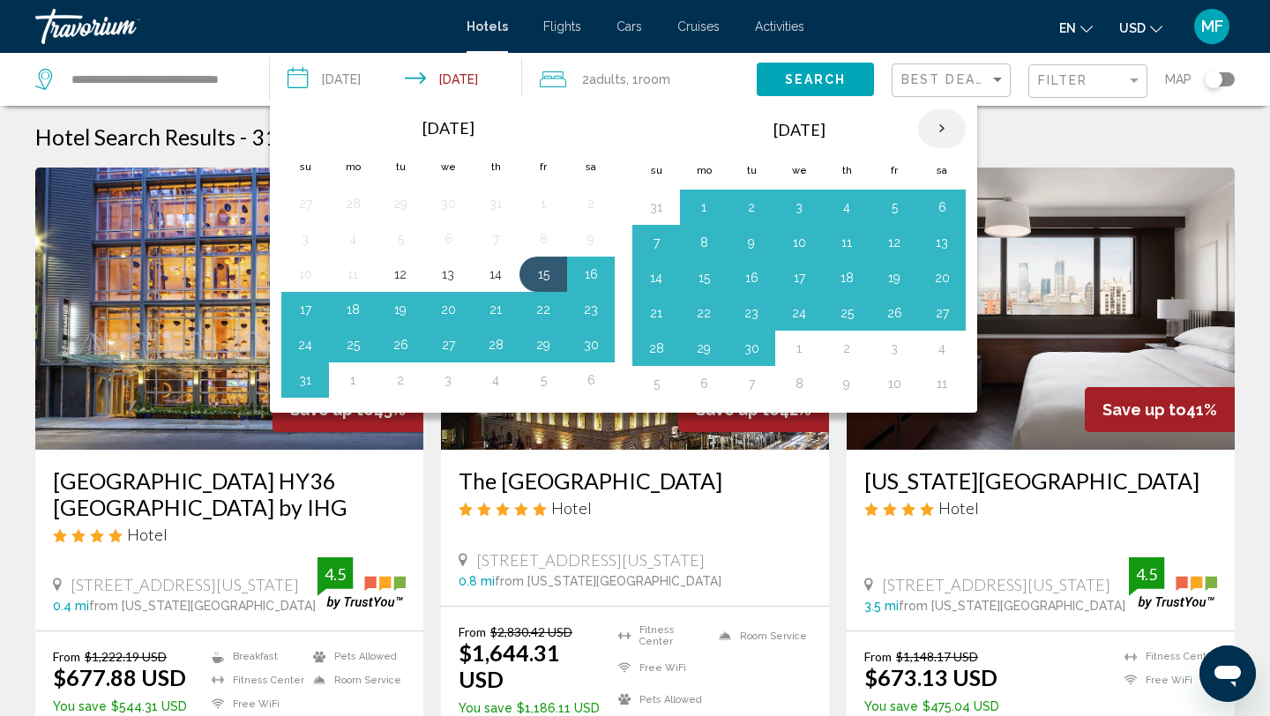
click at [940, 133] on th "Next month" at bounding box center [942, 128] width 48 height 39
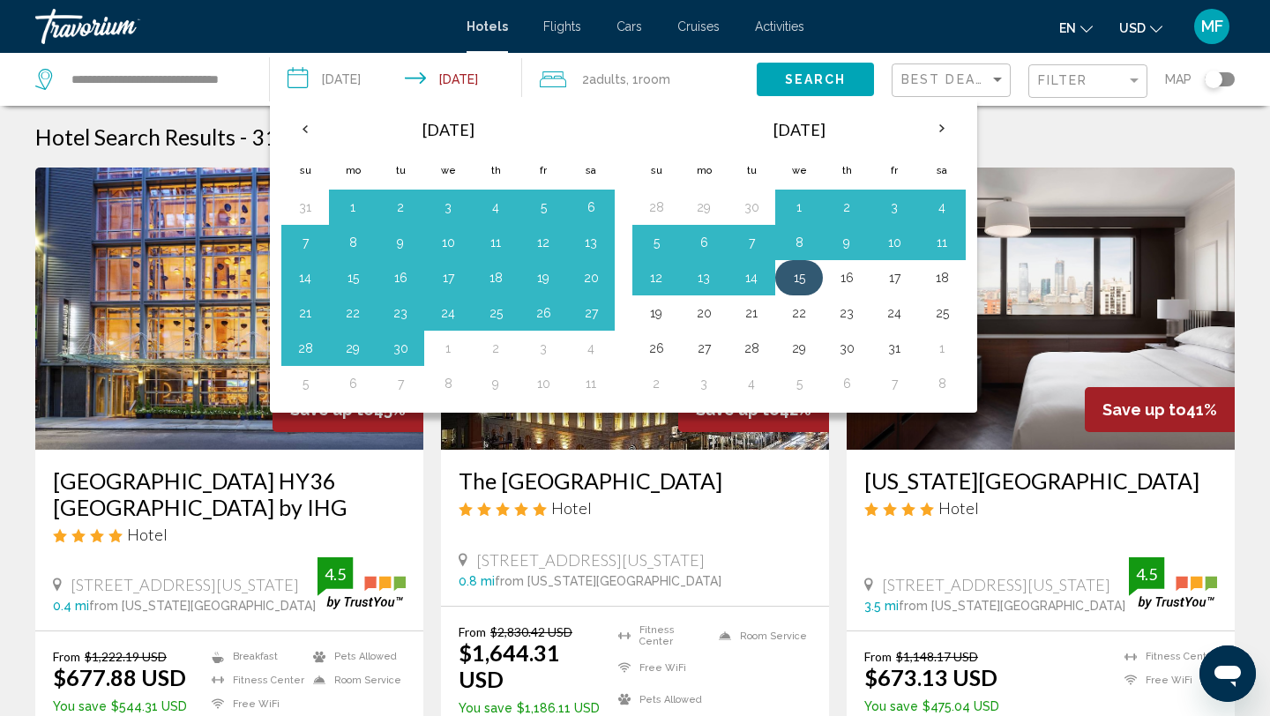
click at [797, 282] on button "15" at bounding box center [799, 277] width 28 height 25
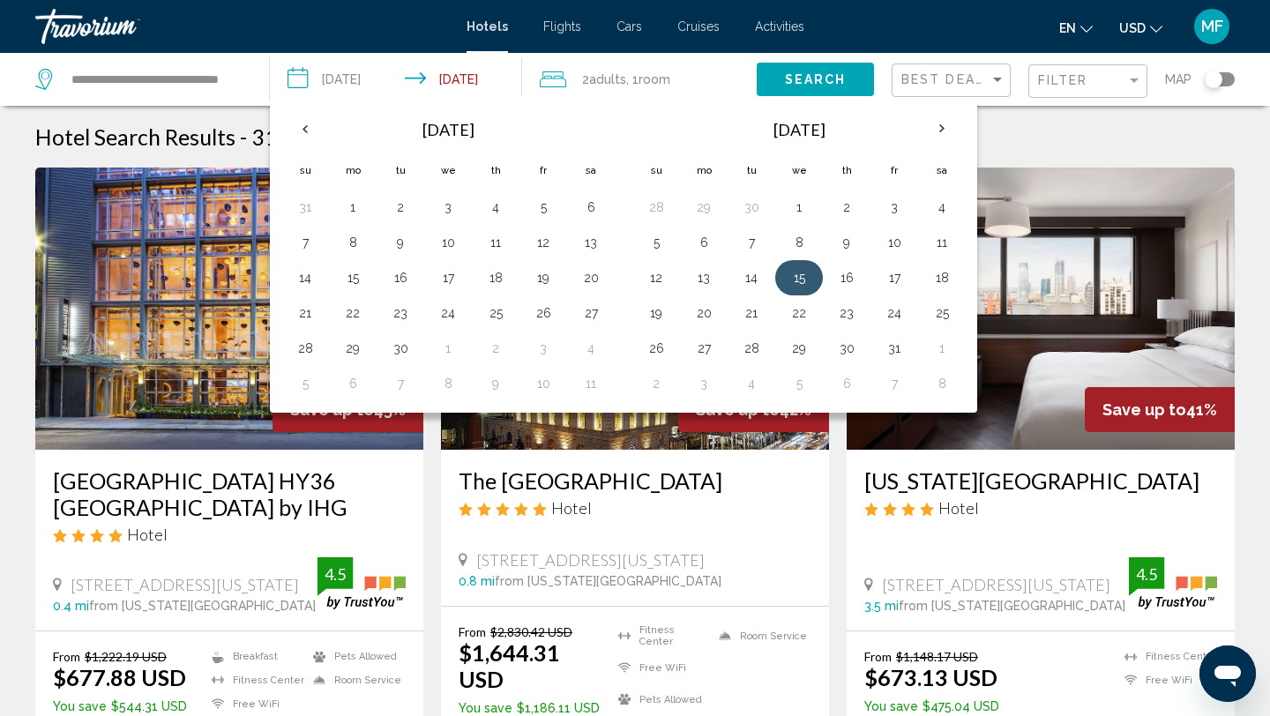
click at [794, 286] on button "15" at bounding box center [799, 277] width 28 height 25
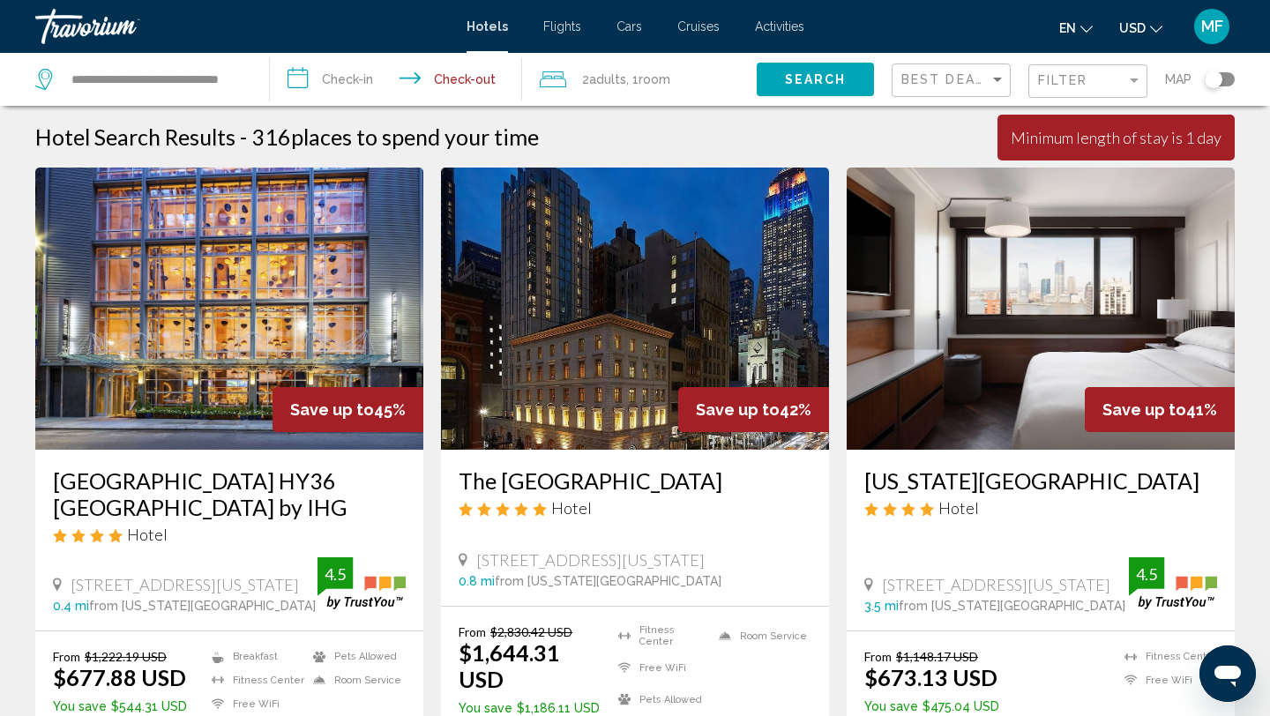
click at [316, 72] on input "**********" at bounding box center [399, 82] width 259 height 58
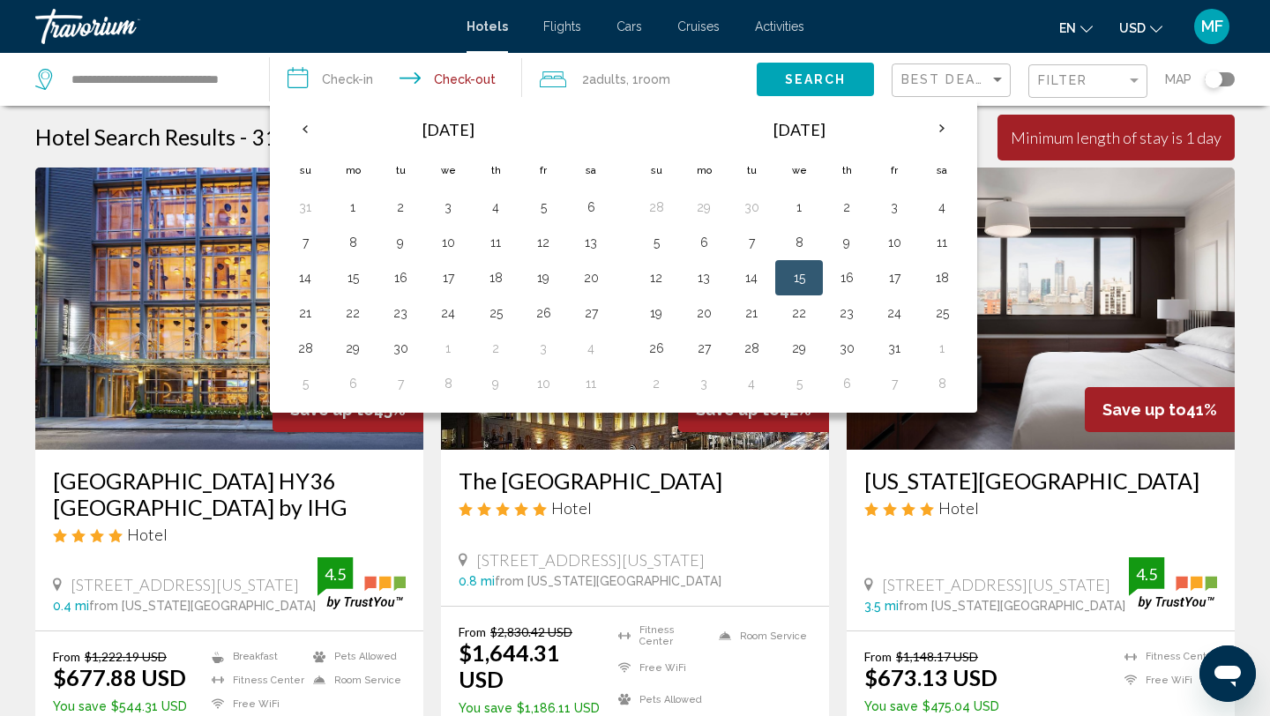
click at [803, 277] on button "15" at bounding box center [799, 277] width 28 height 25
click at [650, 311] on button "19" at bounding box center [656, 313] width 28 height 25
type input "**********"
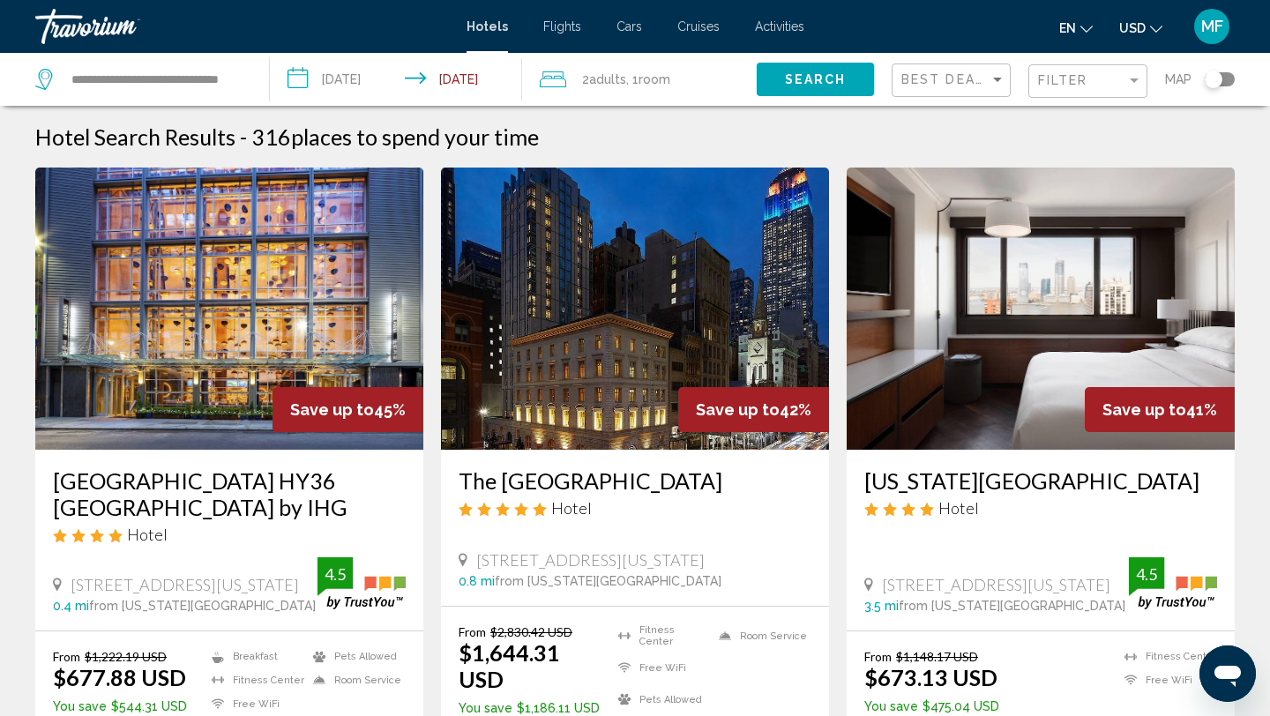
click at [793, 78] on span "Search" at bounding box center [816, 80] width 62 height 14
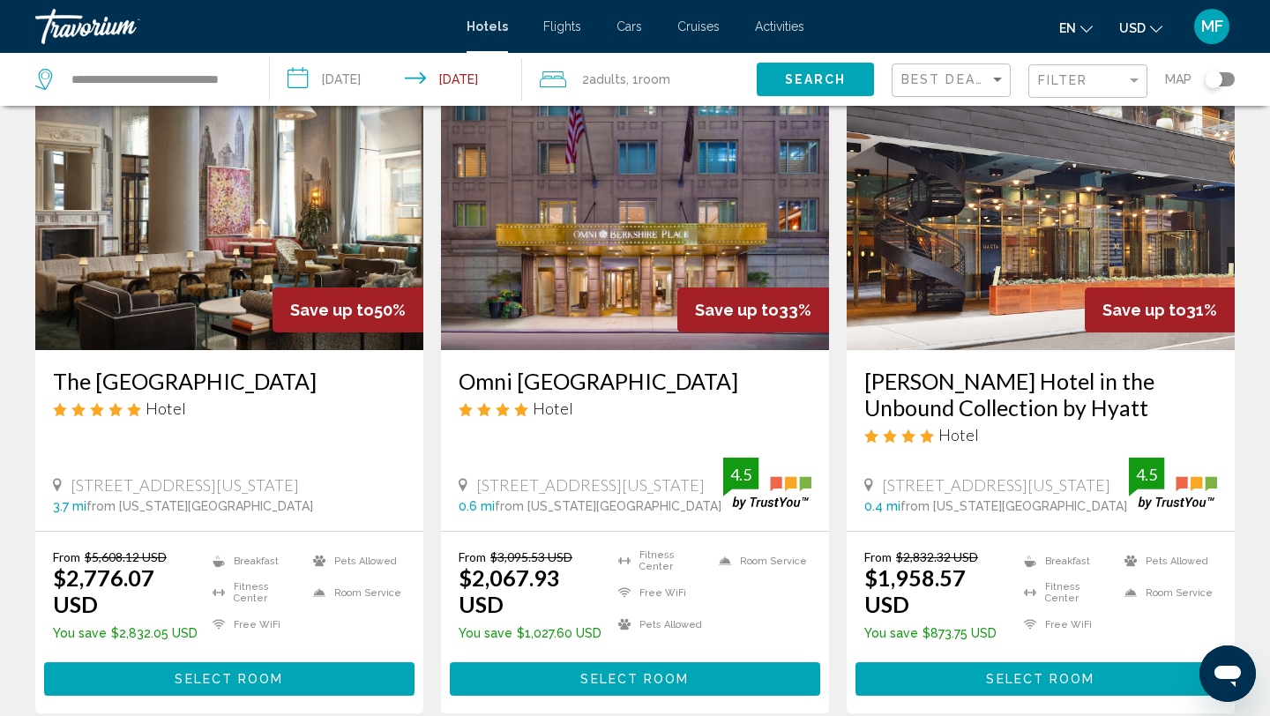
scroll to position [101, 0]
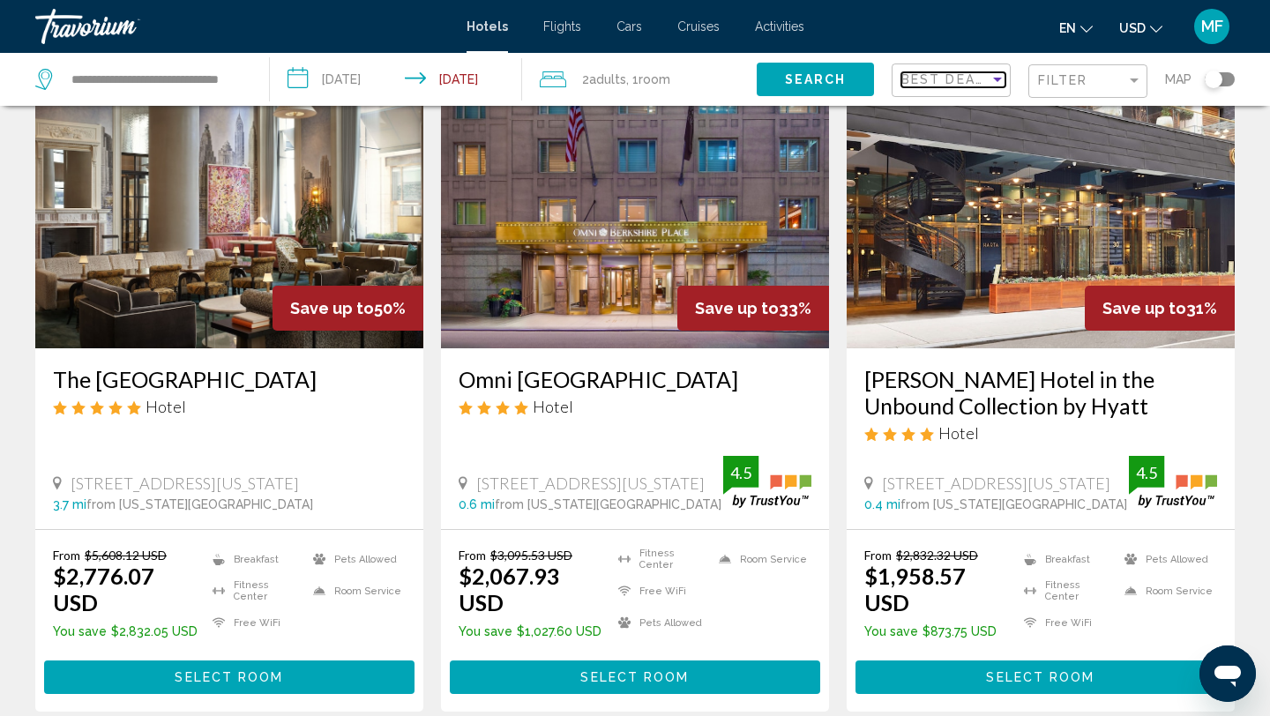
click at [938, 73] on mat-select "Best Deals" at bounding box center [953, 80] width 104 height 15
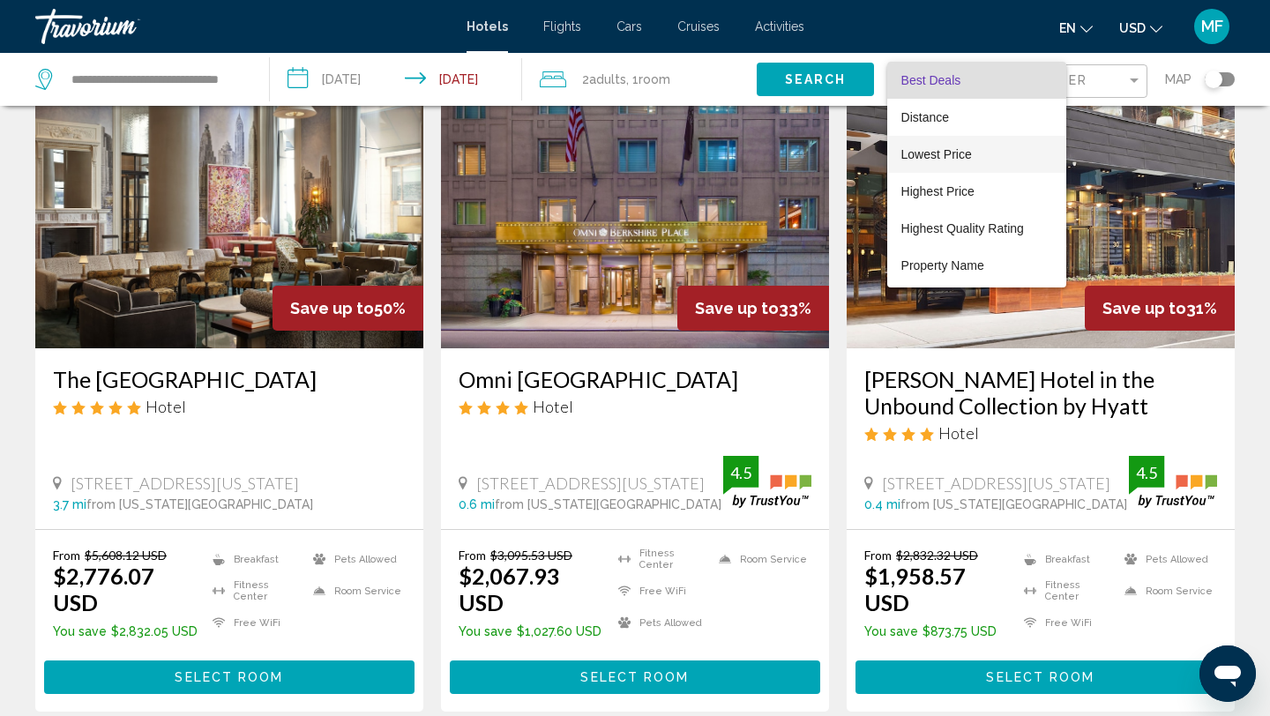
click at [923, 143] on span "Lowest Price" at bounding box center [976, 154] width 151 height 37
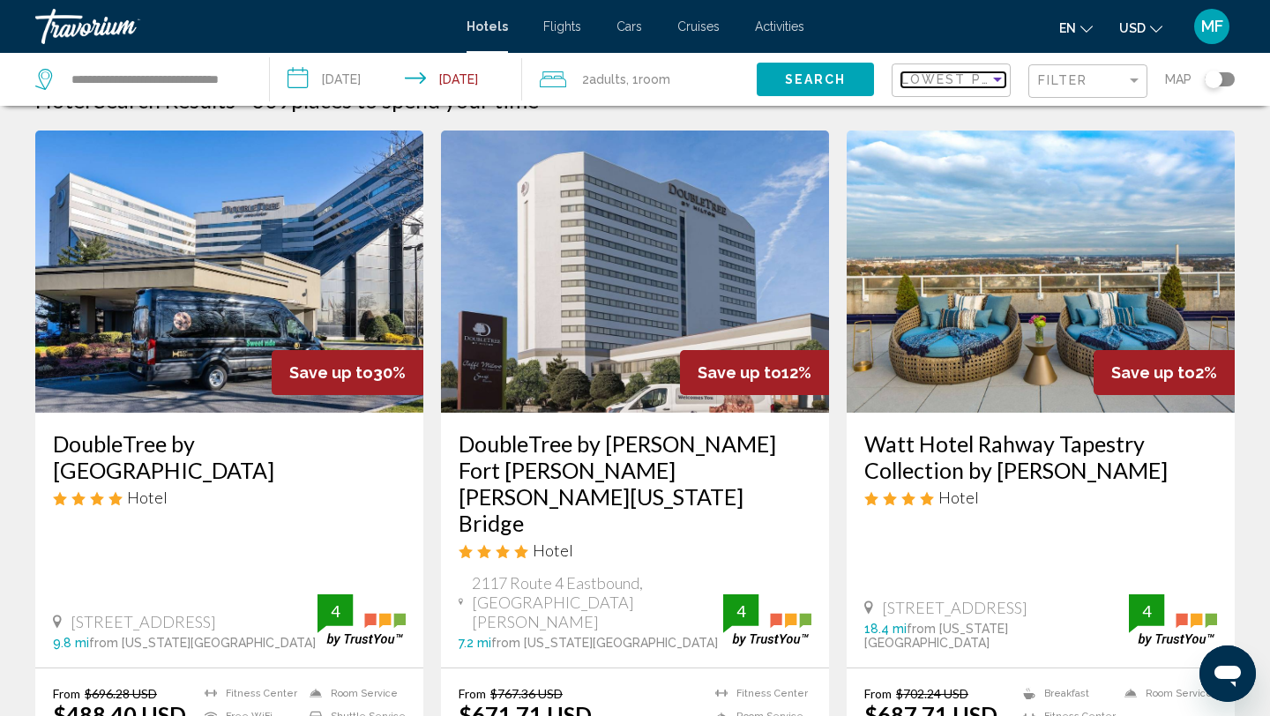
scroll to position [33, 0]
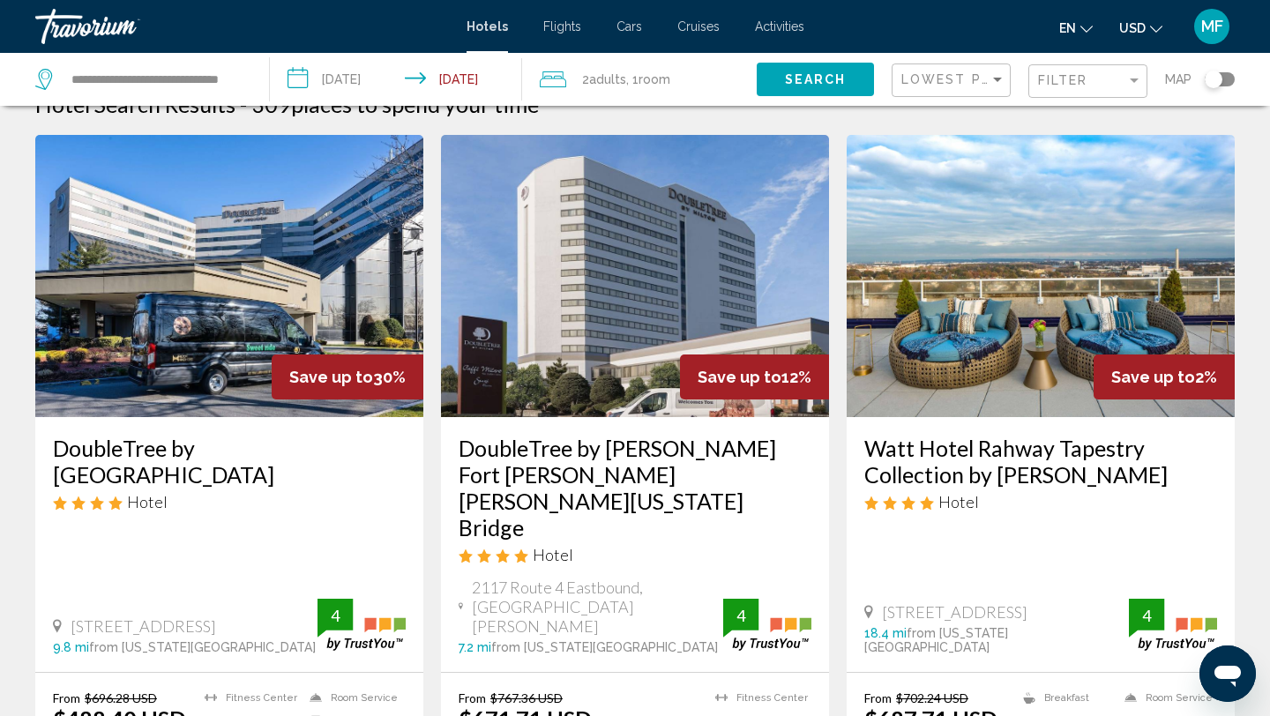
click at [145, 490] on div "DoubleTree by [GEOGRAPHIC_DATA] Hotel" at bounding box center [229, 480] width 353 height 90
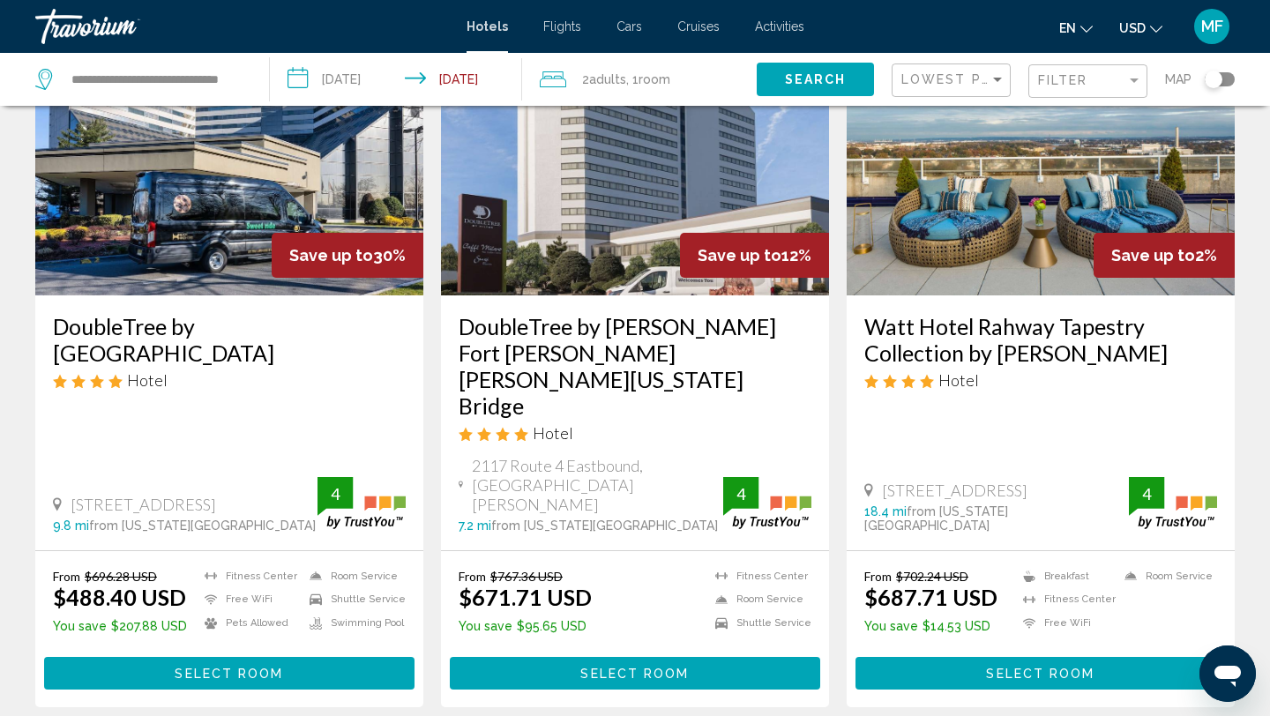
scroll to position [171, 0]
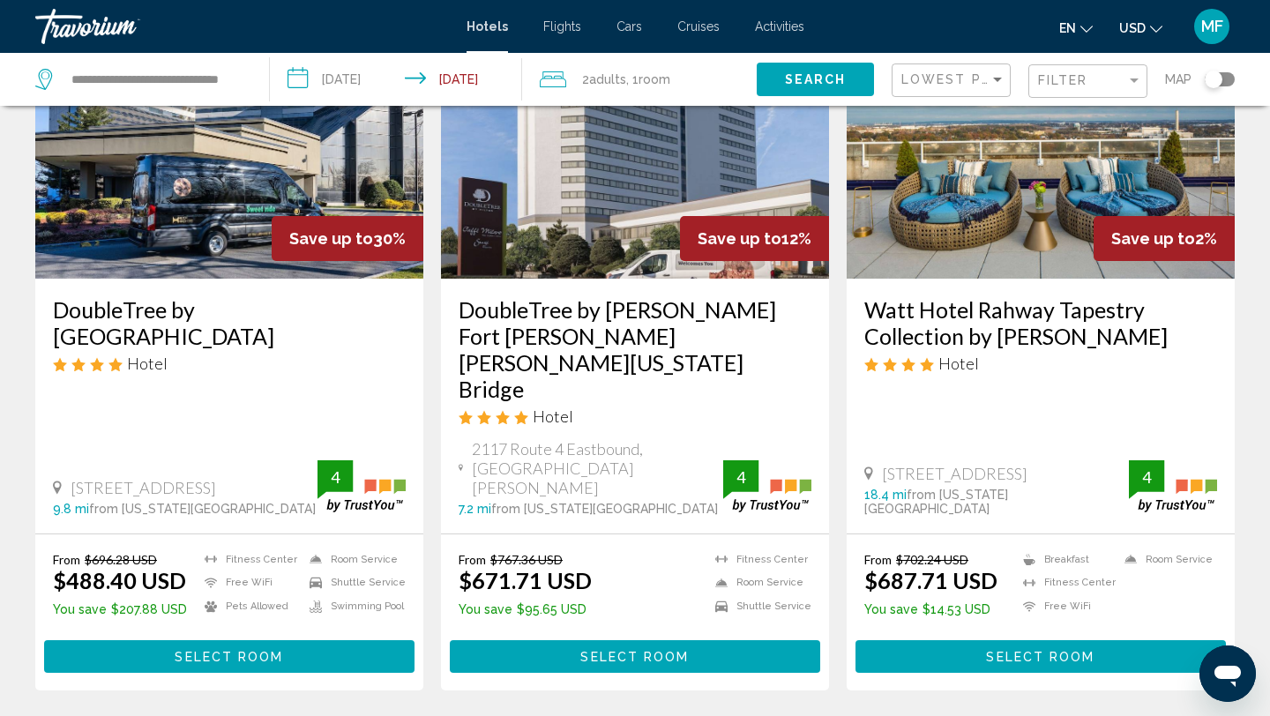
click at [161, 213] on img "Main content" at bounding box center [229, 137] width 388 height 282
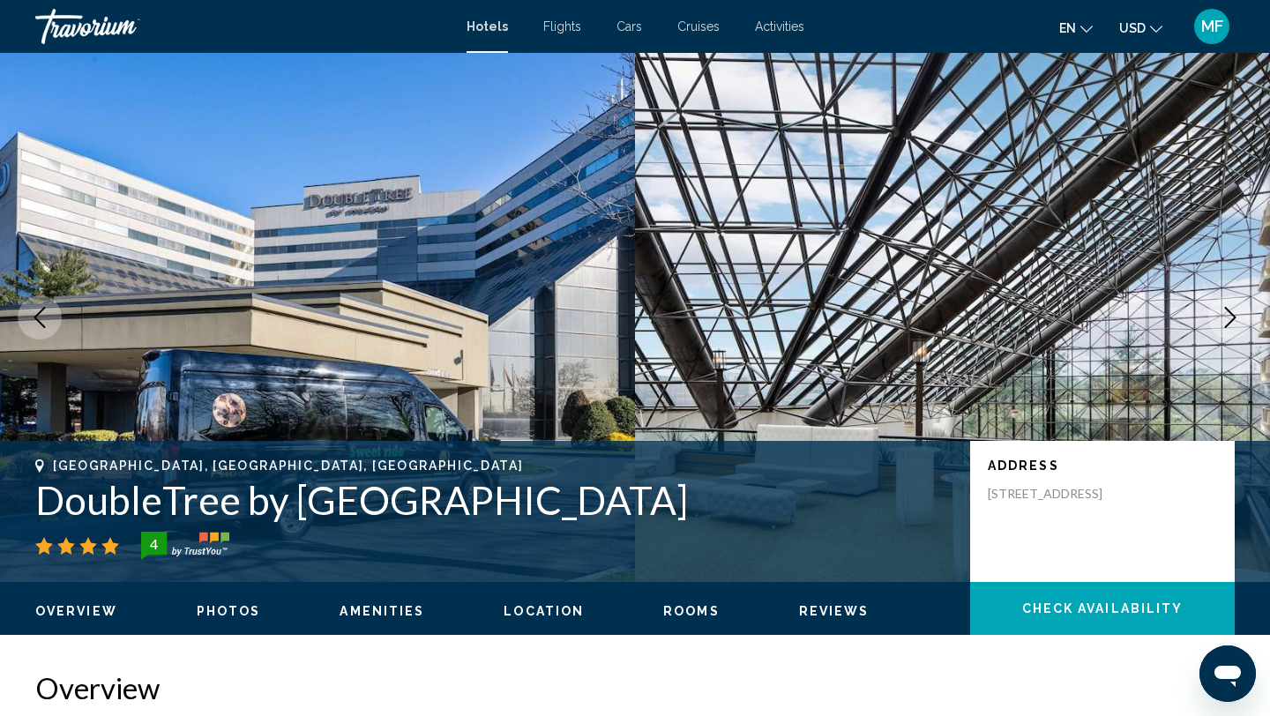
click at [1232, 314] on icon "Next image" at bounding box center [1230, 317] width 11 height 21
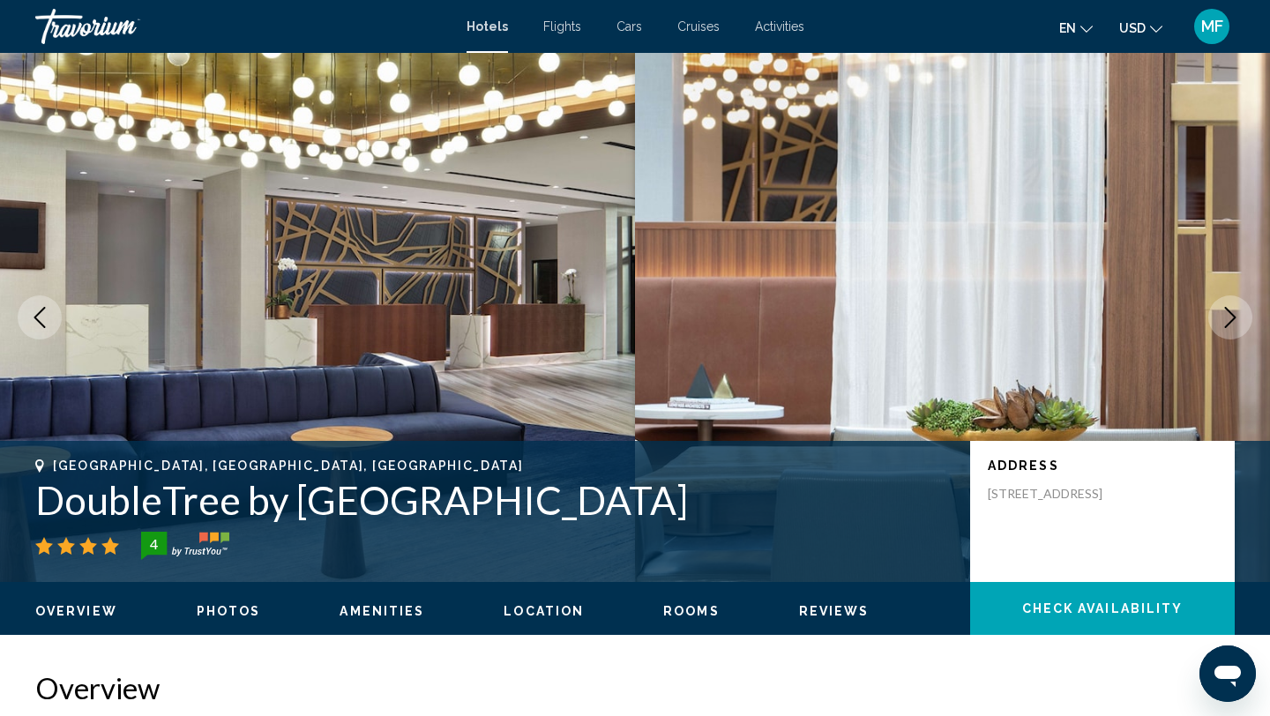
click at [1232, 314] on icon "Next image" at bounding box center [1230, 317] width 11 height 21
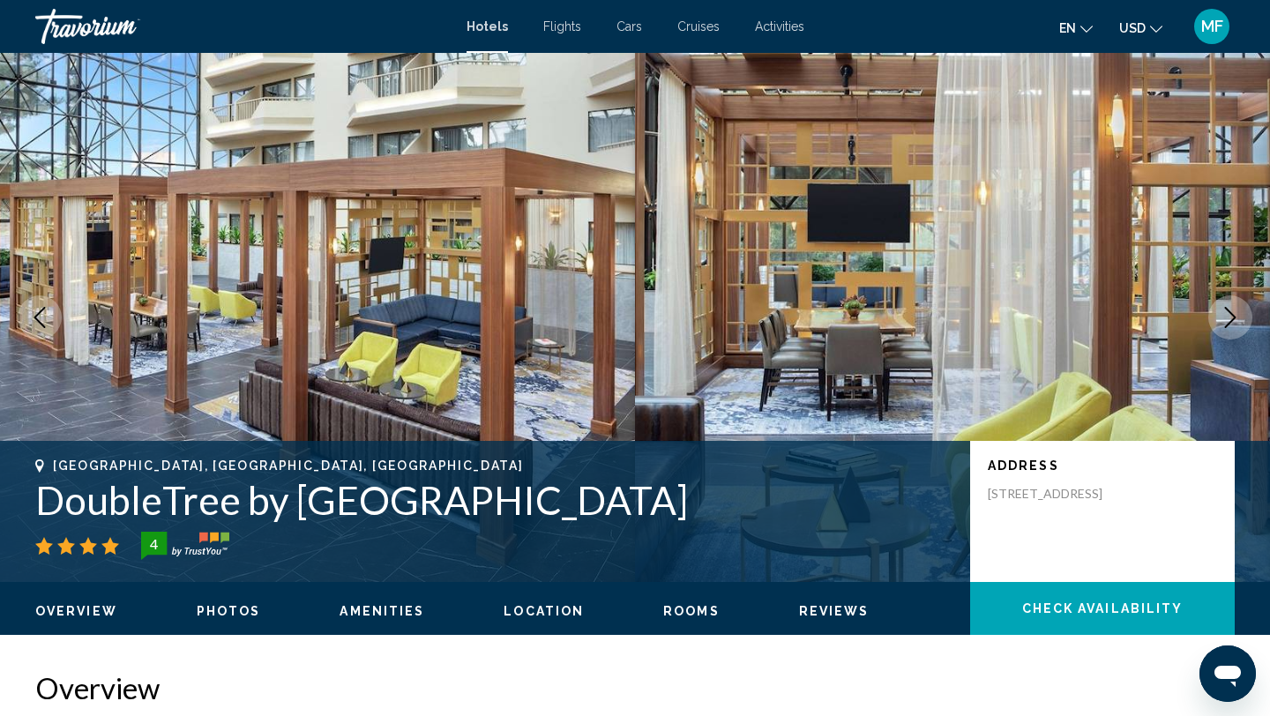
click at [1232, 314] on icon "Next image" at bounding box center [1230, 317] width 11 height 21
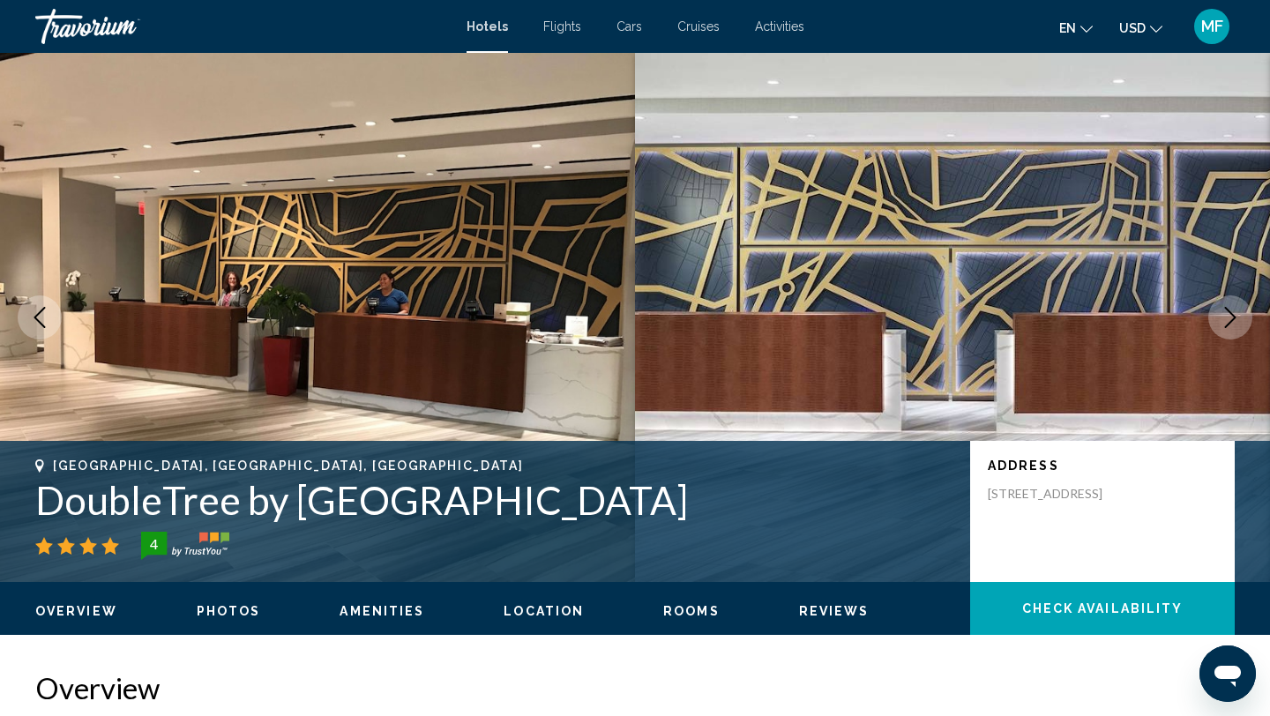
click at [1232, 314] on icon "Next image" at bounding box center [1230, 317] width 11 height 21
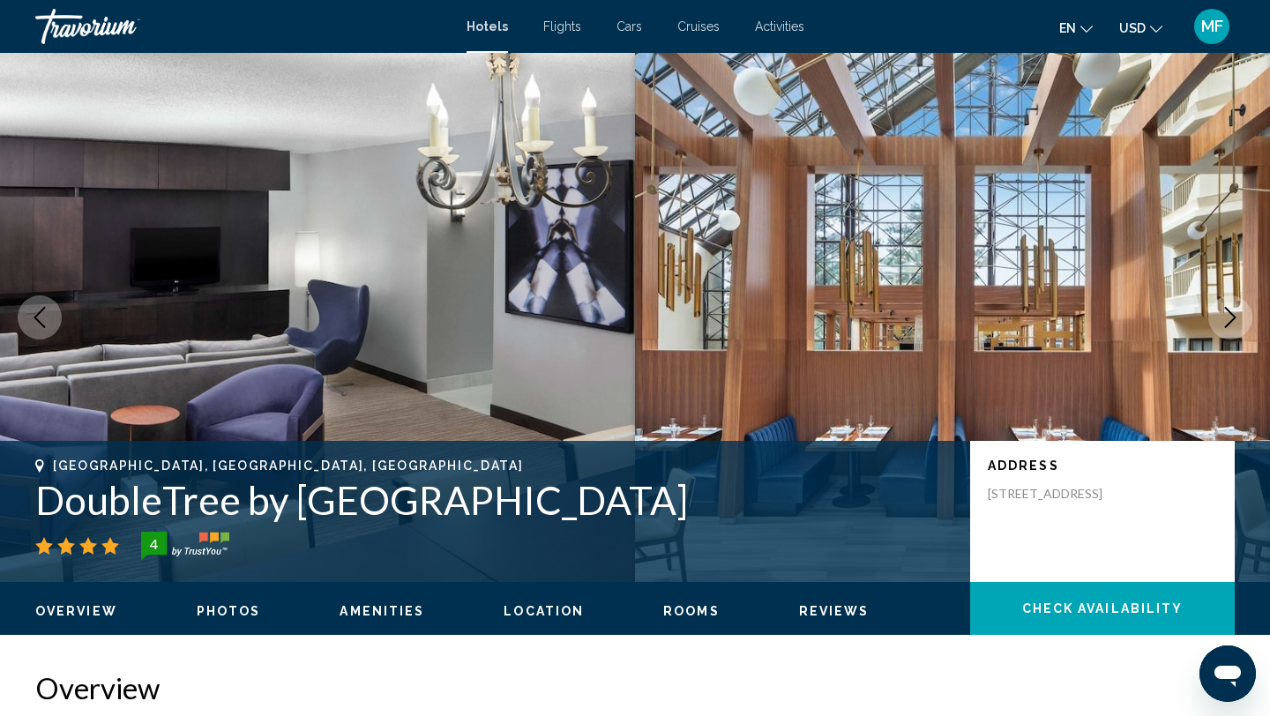
click at [1232, 314] on icon "Next image" at bounding box center [1230, 317] width 11 height 21
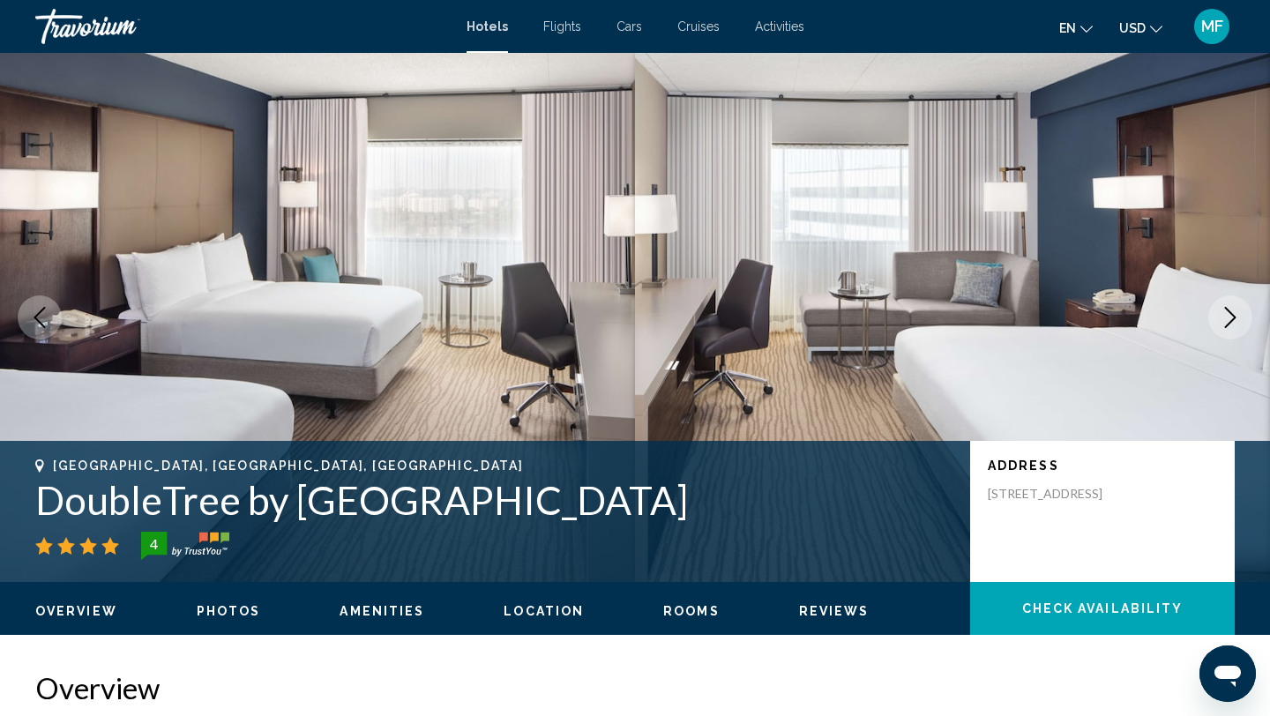
click at [1231, 310] on icon "Next image" at bounding box center [1230, 317] width 21 height 21
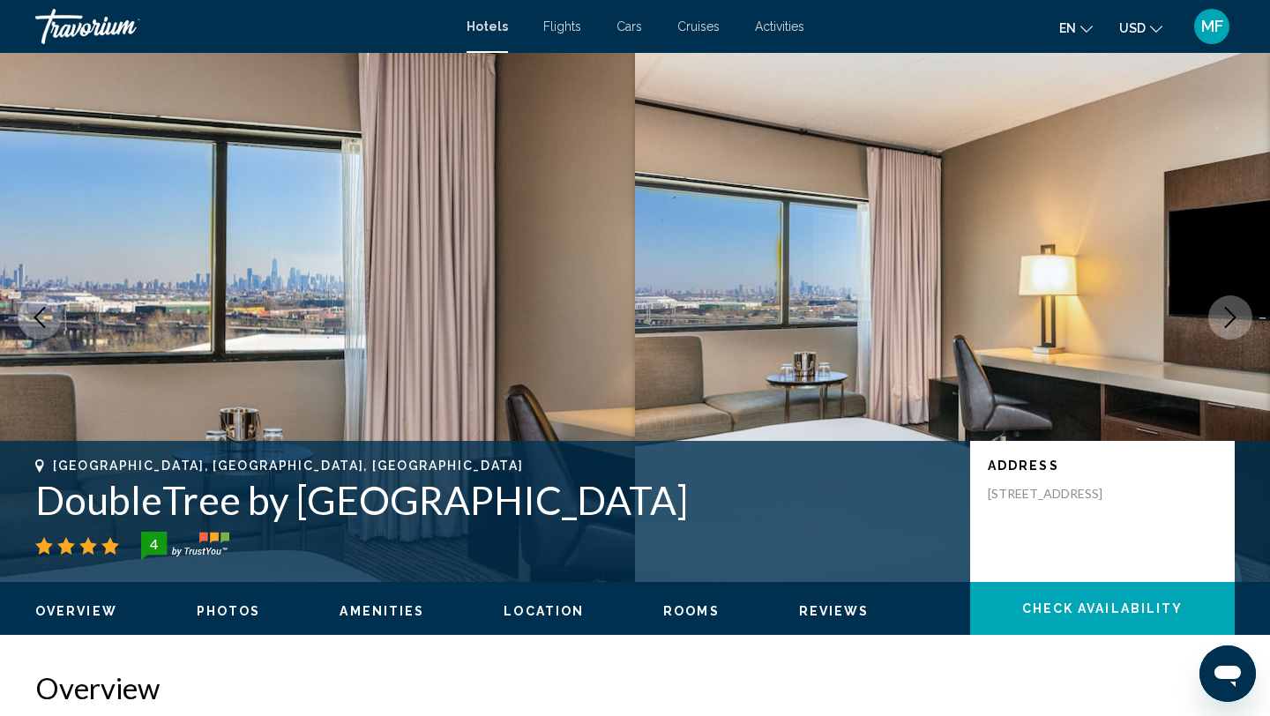
click at [1231, 310] on icon "Next image" at bounding box center [1230, 317] width 21 height 21
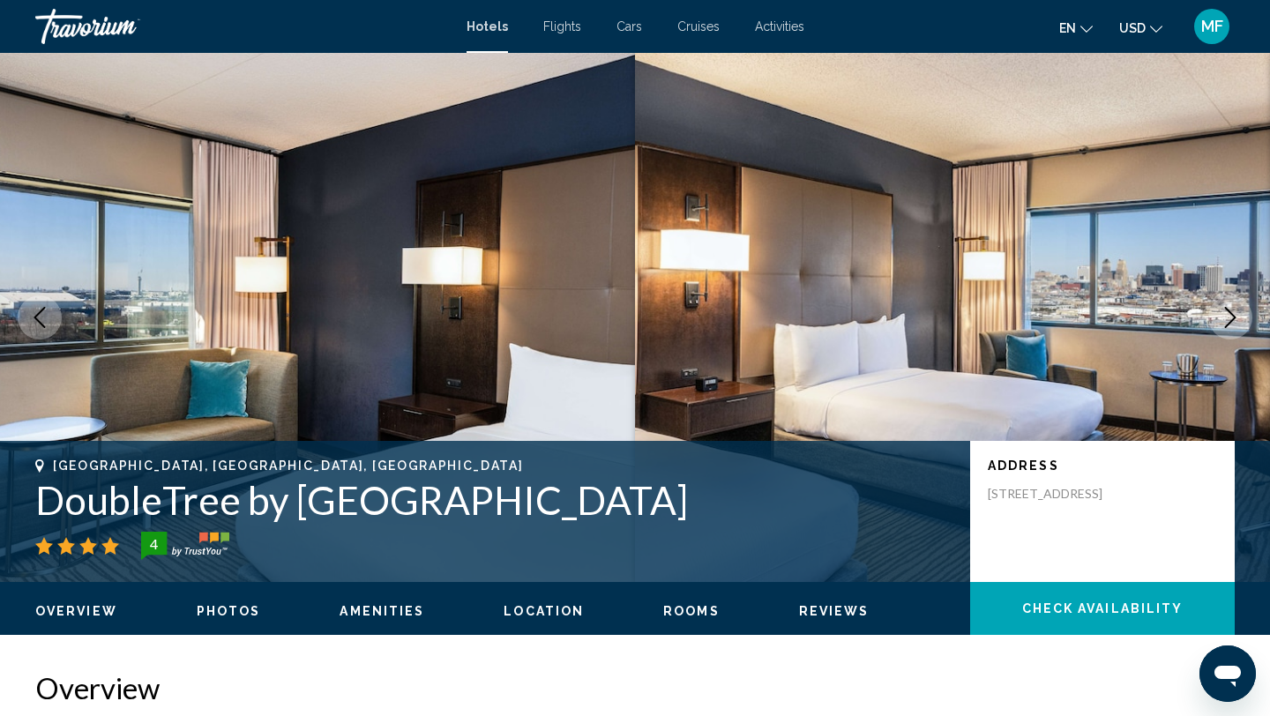
click at [1232, 308] on icon "Next image" at bounding box center [1230, 317] width 21 height 21
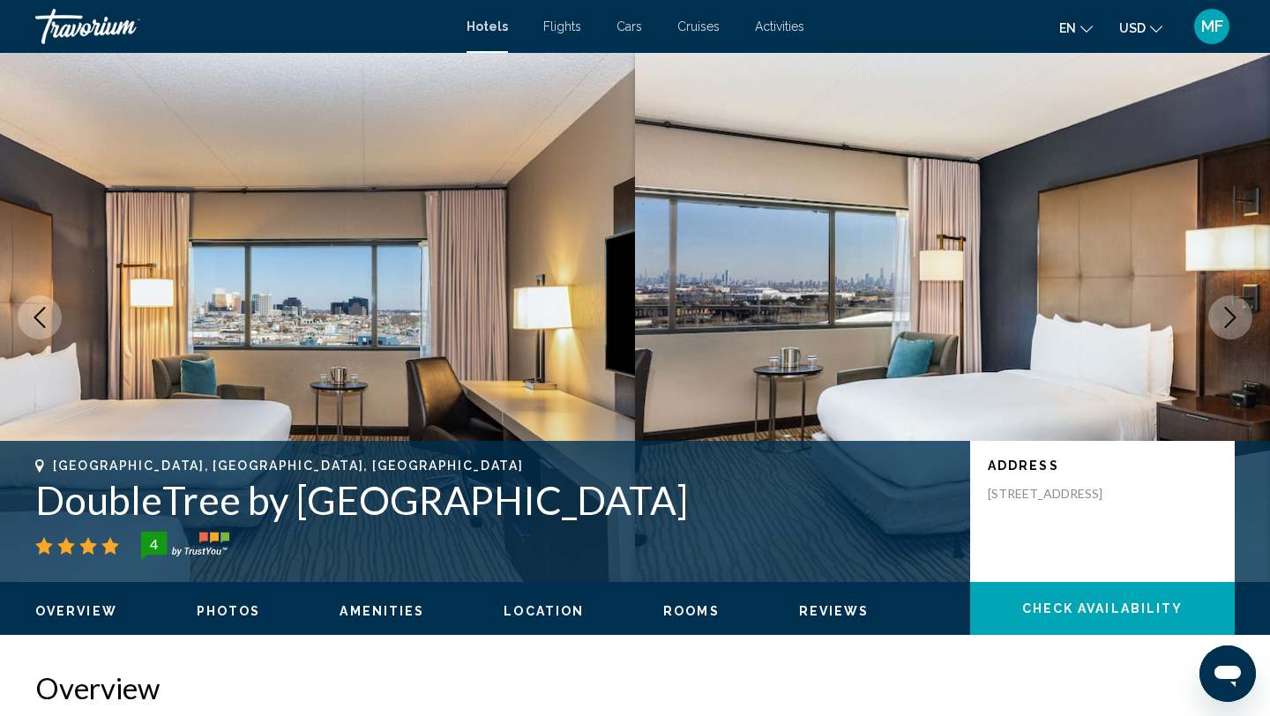
click at [1228, 308] on icon "Next image" at bounding box center [1230, 317] width 21 height 21
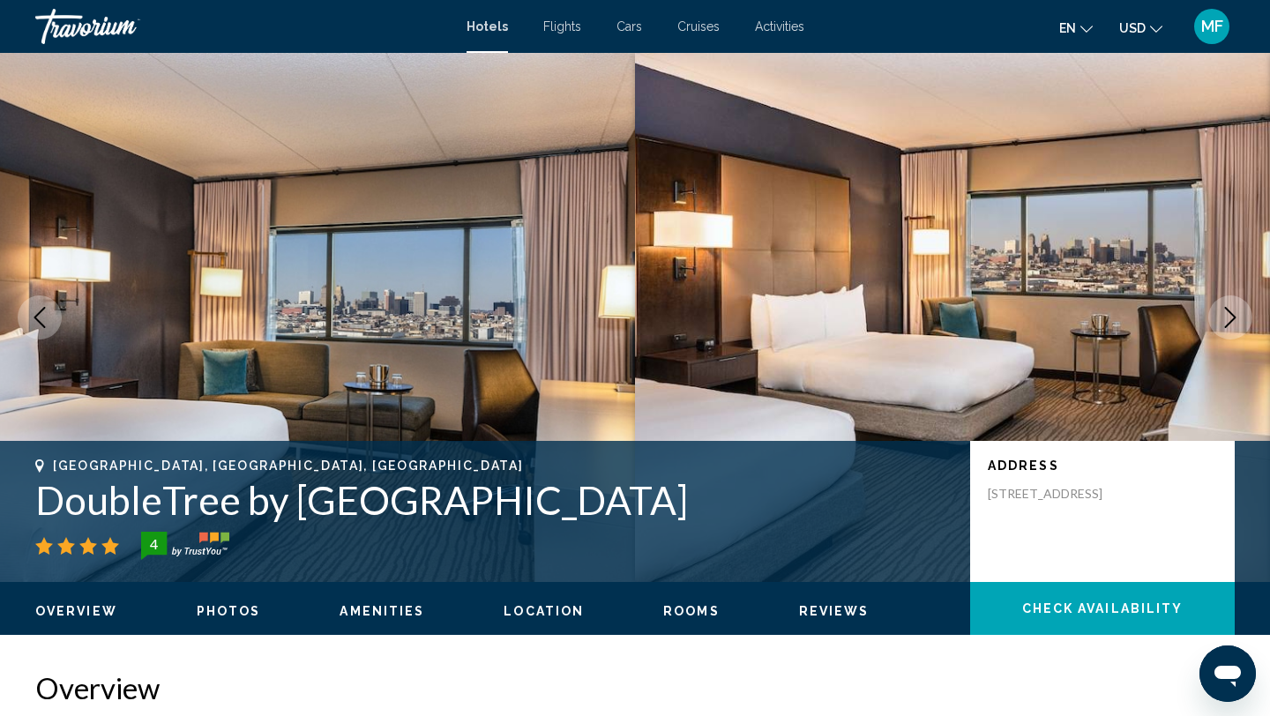
click at [1228, 308] on icon "Next image" at bounding box center [1230, 317] width 21 height 21
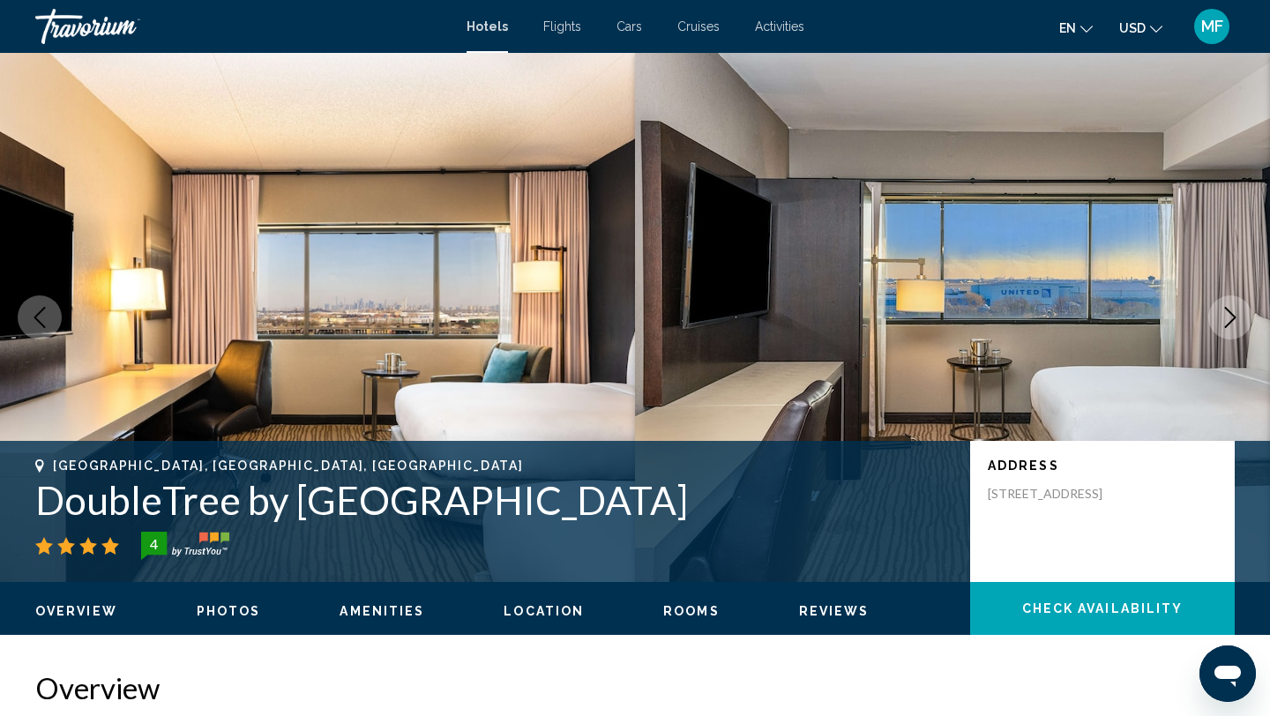
click at [1228, 308] on icon "Next image" at bounding box center [1230, 317] width 21 height 21
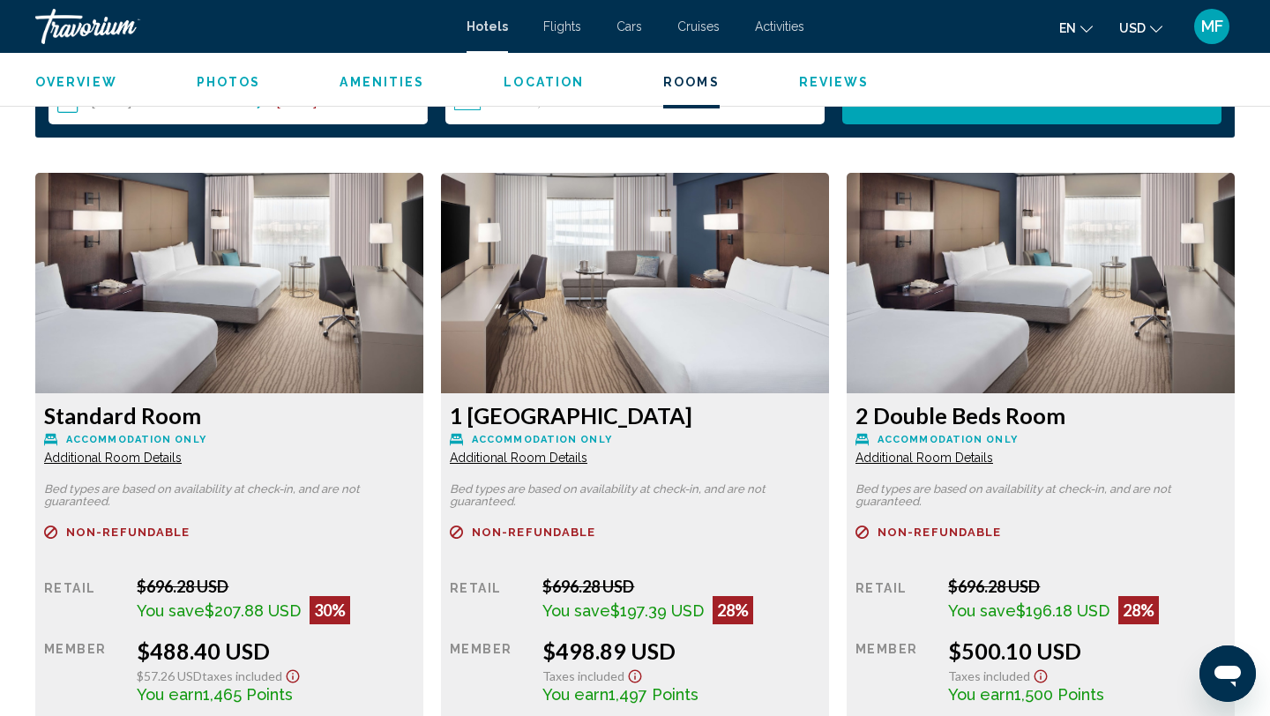
scroll to position [2293, 0]
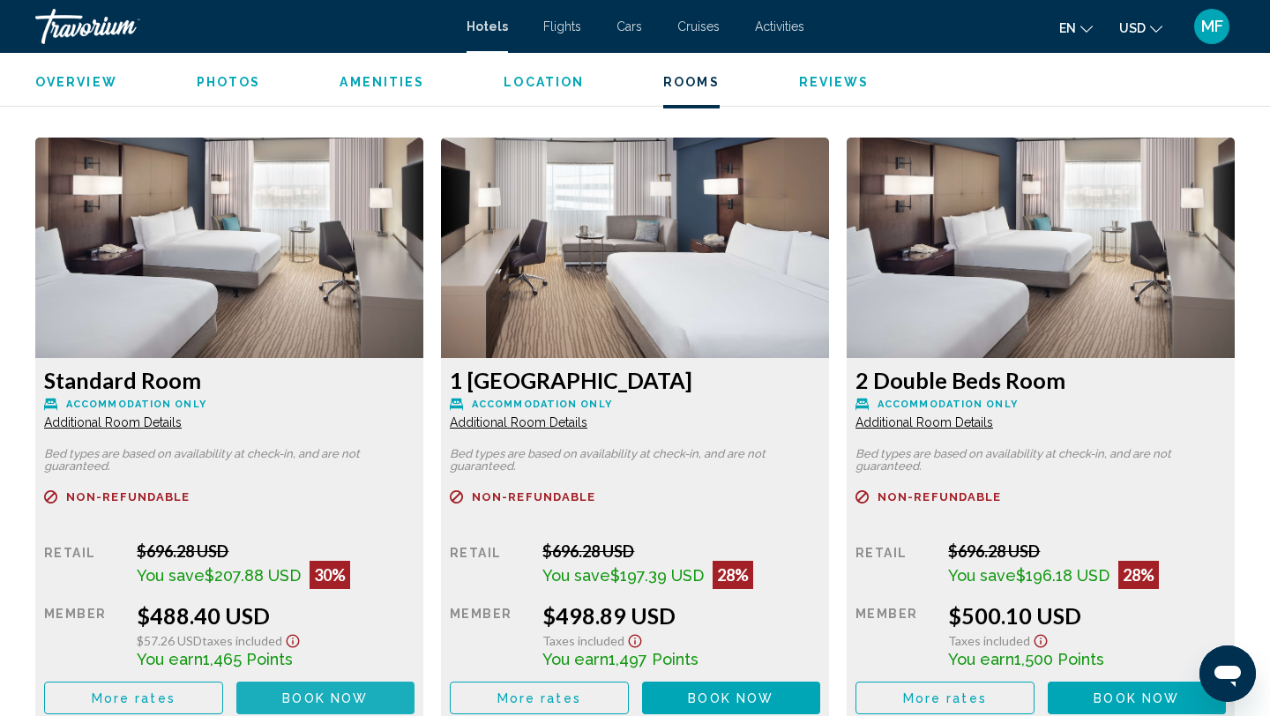
click at [321, 691] on span "Book now" at bounding box center [325, 698] width 86 height 14
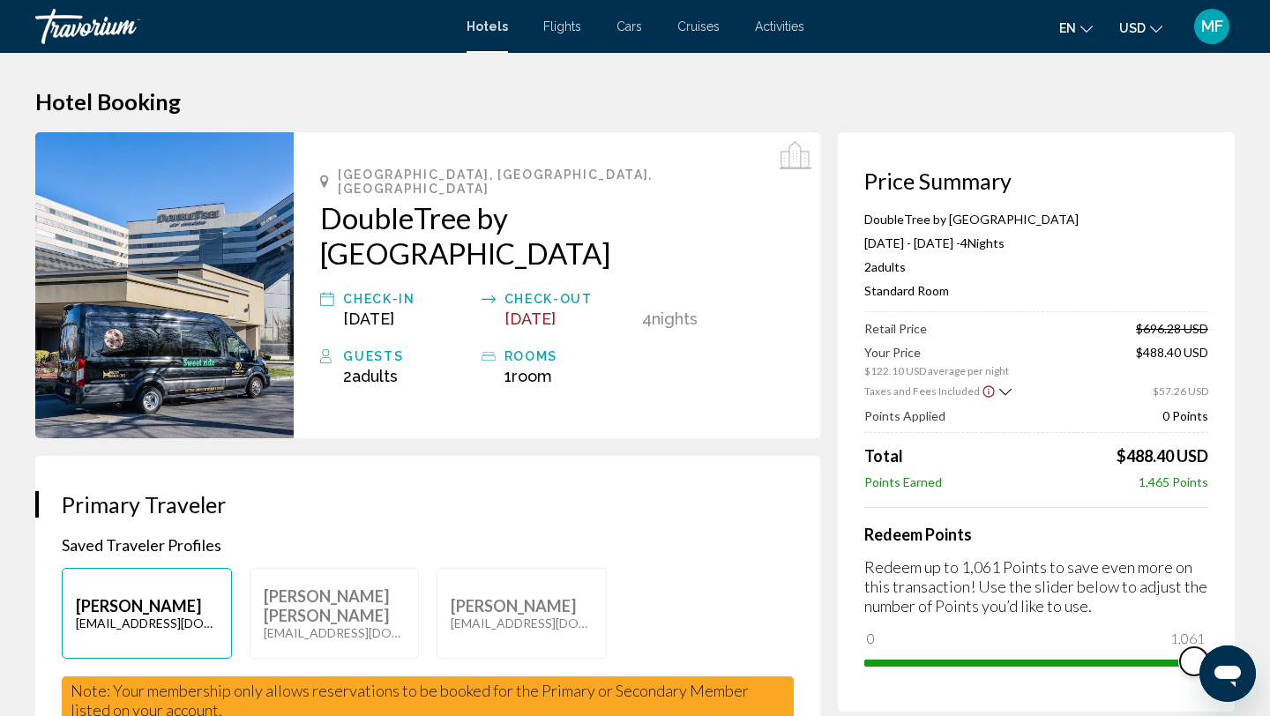
drag, startPoint x: 879, startPoint y: 638, endPoint x: 1269, endPoint y: 623, distance: 390.0
click at [1269, 623] on html "Skip to main content Hotels Flights Cars Cruises Activities Hotels Flights Cars…" at bounding box center [635, 358] width 1270 height 716
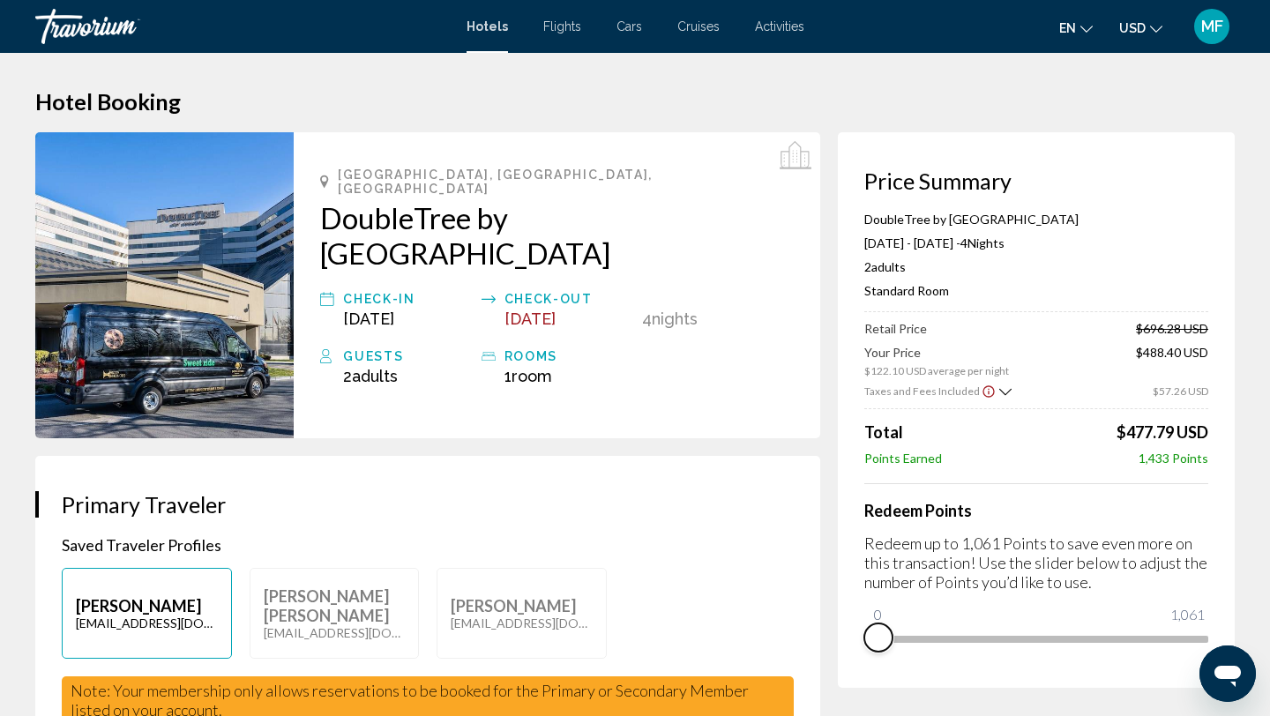
drag, startPoint x: 1199, startPoint y: 652, endPoint x: 754, endPoint y: 715, distance: 449.8
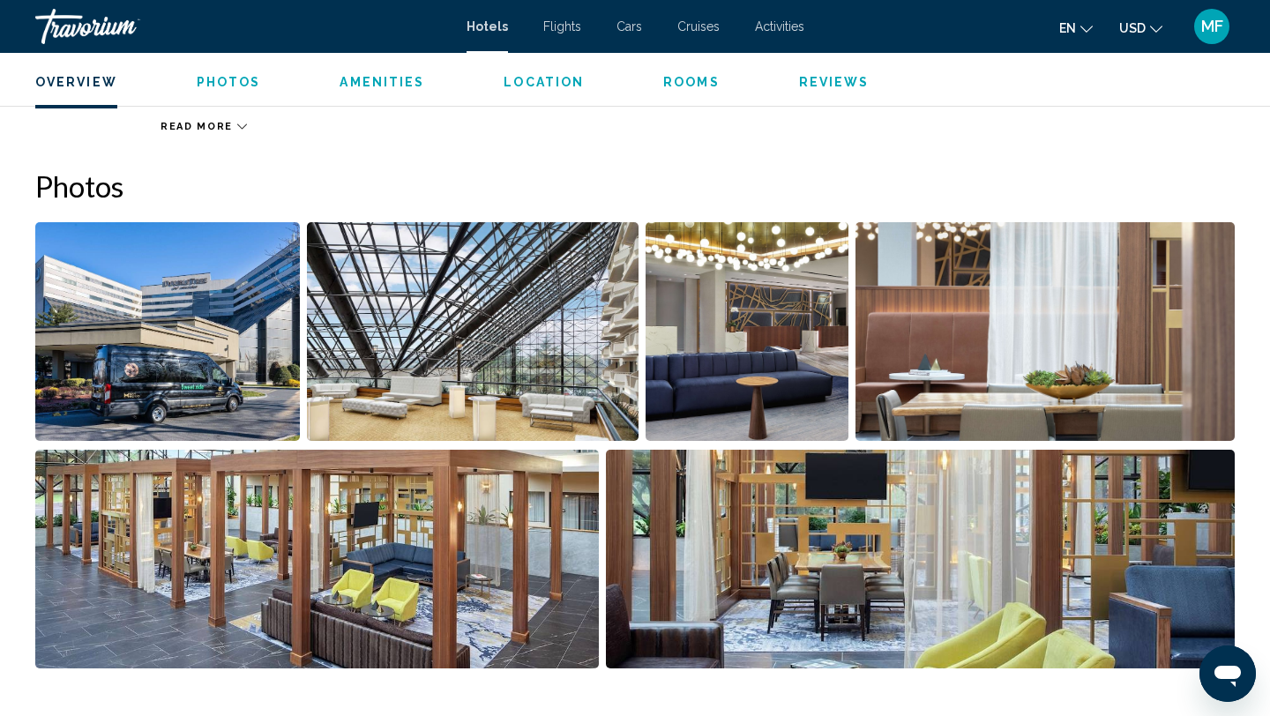
scroll to position [741, 0]
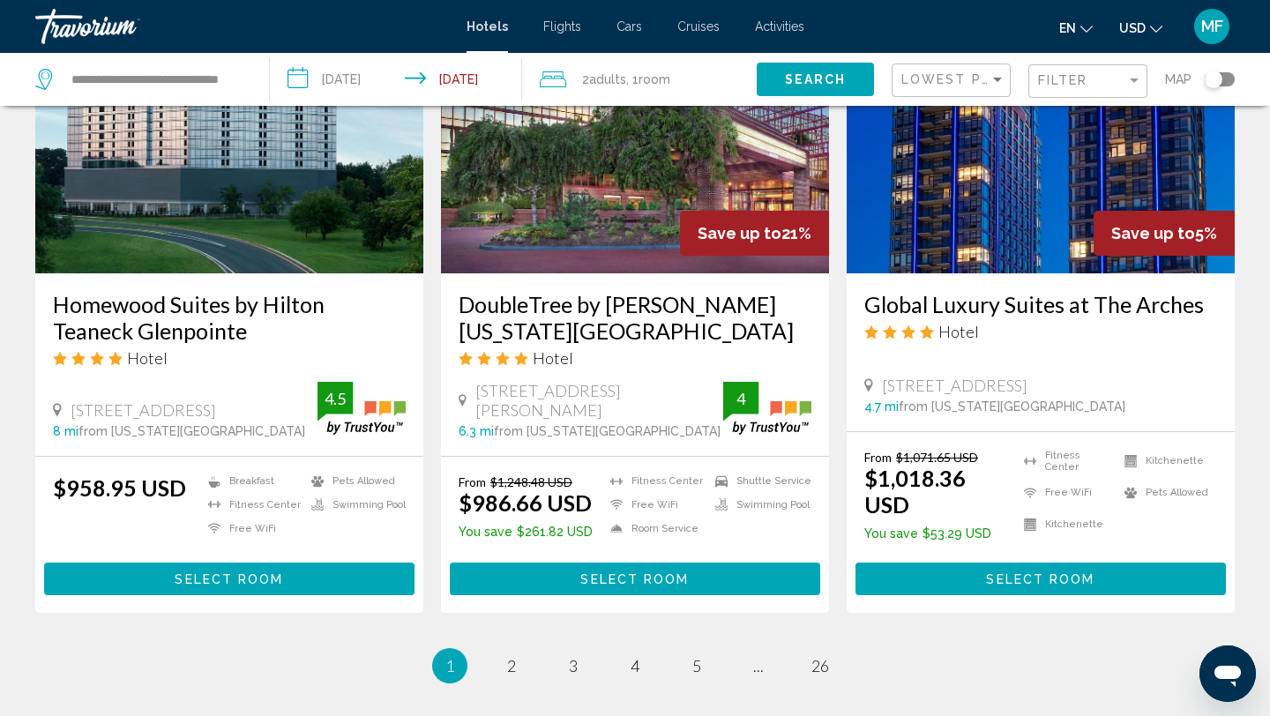
scroll to position [2221, 0]
